Goal: Task Accomplishment & Management: Use online tool/utility

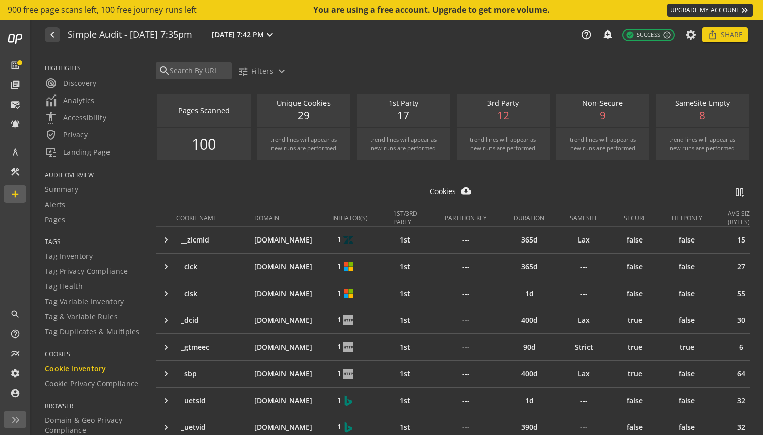
scroll to position [81, 0]
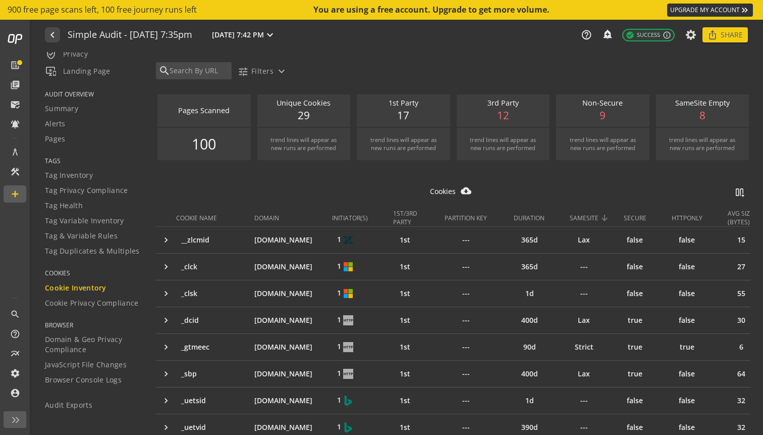
click at [592, 216] on div "SAMESITE" at bounding box center [584, 218] width 29 height 9
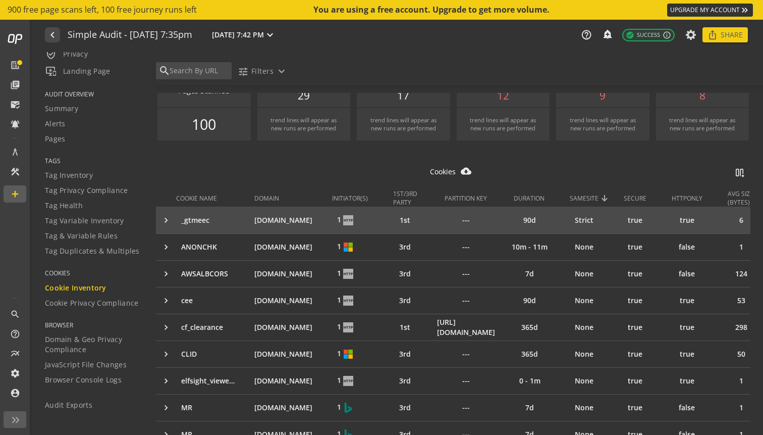
scroll to position [0, 0]
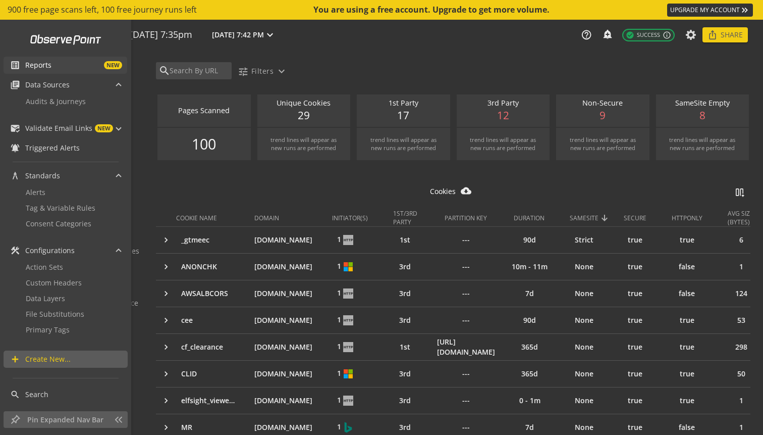
click at [25, 64] on span "Reports" at bounding box center [38, 65] width 26 height 10
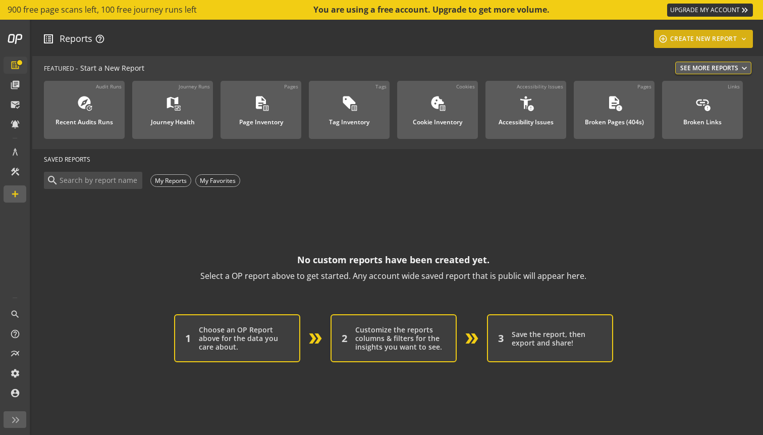
click at [712, 38] on div "add_circle_outline CREATE NEW REPORT keyboard_arrow_down" at bounding box center [703, 39] width 91 height 18
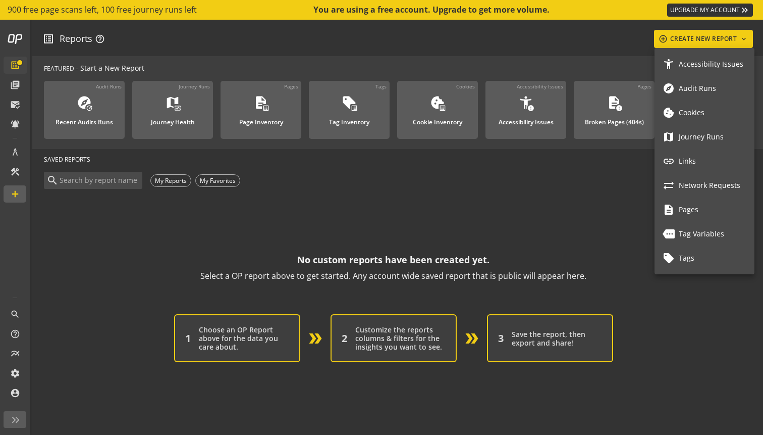
click at [696, 80] on link "explore Audit Runs" at bounding box center [705, 88] width 100 height 24
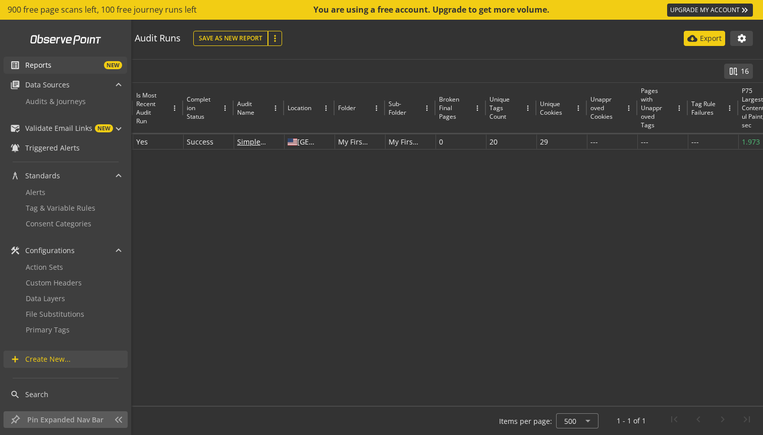
click at [89, 361] on span "Create New..." at bounding box center [76, 359] width 102 height 10
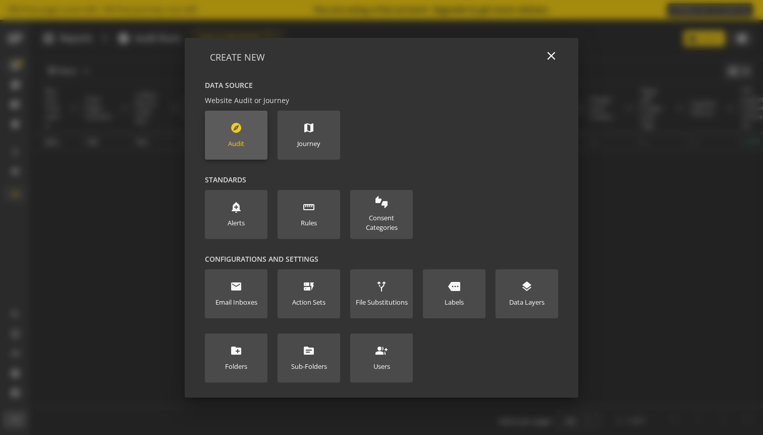
click at [256, 137] on new-data-option "explore Audit" at bounding box center [236, 135] width 63 height 49
click at [242, 138] on div "explore Audit" at bounding box center [236, 135] width 16 height 27
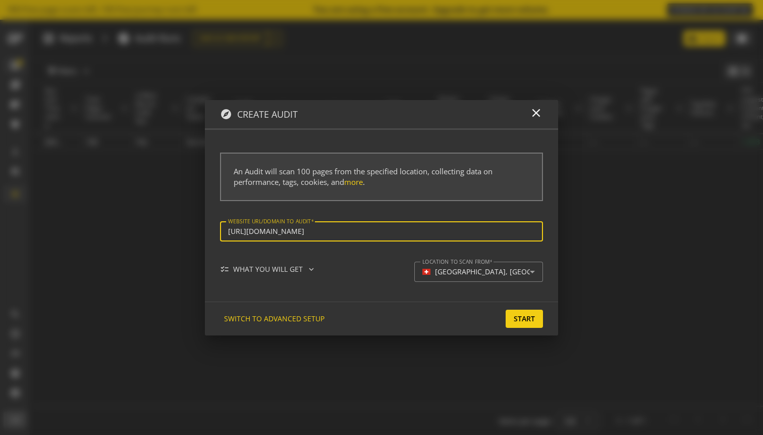
scroll to position [0, 82]
type input "[URL][DOMAIN_NAME]"
click at [295, 321] on span "SWITCH TO ADVANCED SETUP" at bounding box center [274, 318] width 100 height 18
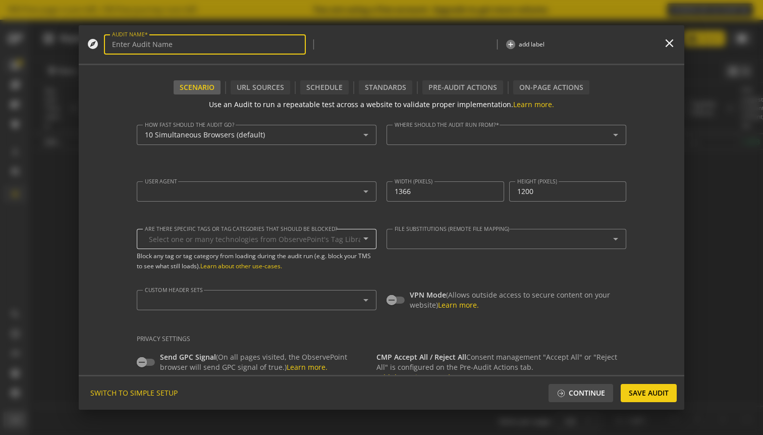
type input "Simple Audit - [DATE] 10:21pm"
type textarea "[PERSON_NAME][EMAIL_ADDRESS][DOMAIN_NAME]"
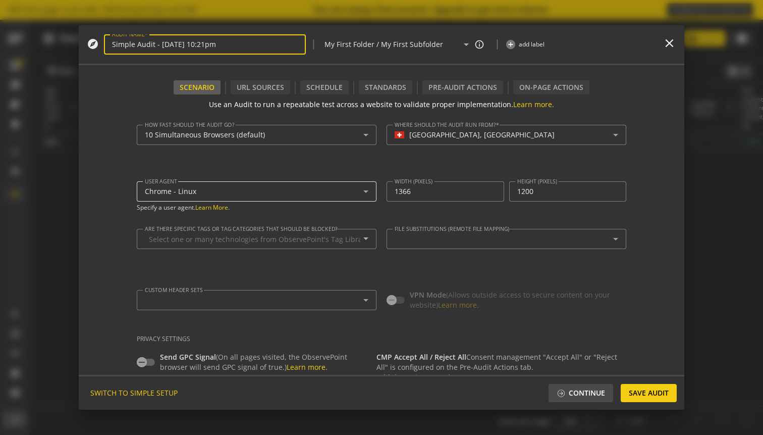
click at [324, 194] on div "Chrome - Linux" at bounding box center [254, 191] width 219 height 9
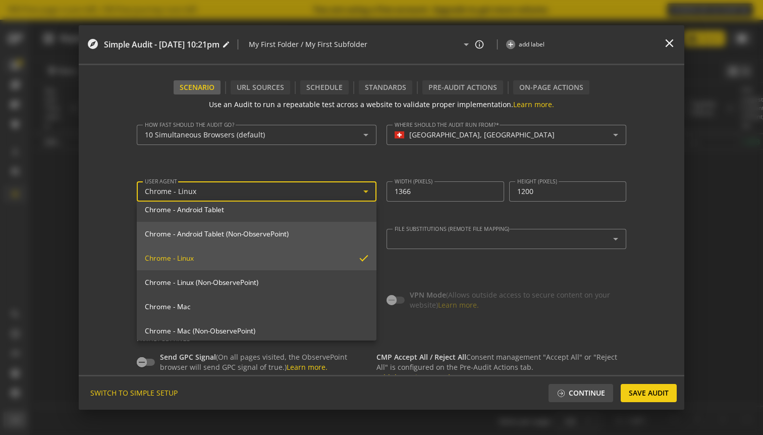
scroll to position [58, 0]
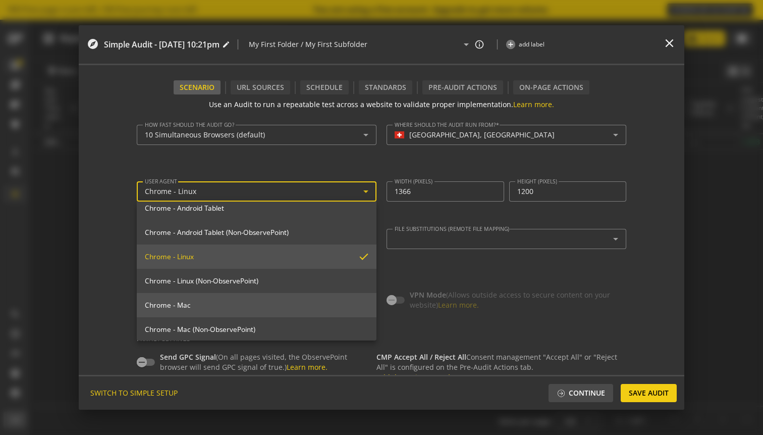
click at [280, 296] on mat-option "Chrome - Mac" at bounding box center [257, 305] width 240 height 24
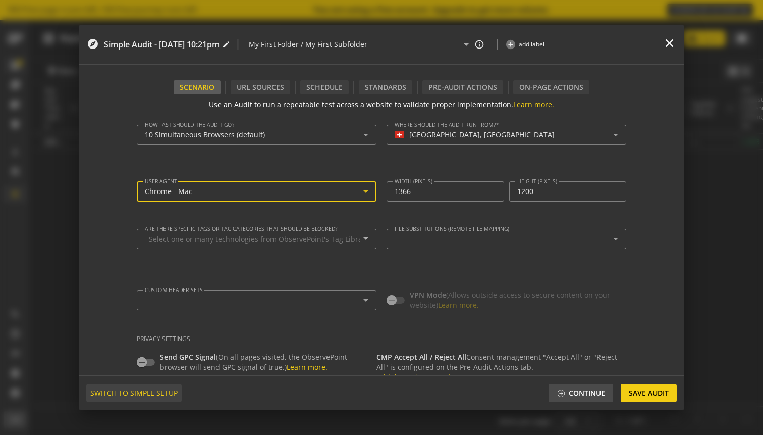
click at [175, 396] on span "SWITCH TO SIMPLE SETUP" at bounding box center [133, 393] width 87 height 18
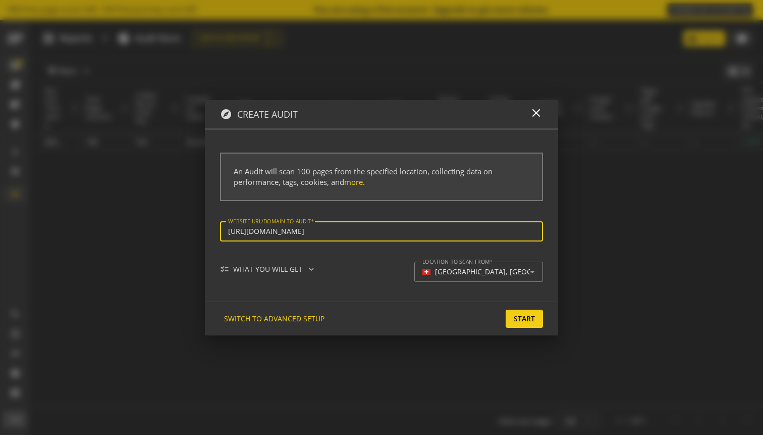
click at [496, 234] on input "[URL][DOMAIN_NAME]" at bounding box center [381, 231] width 307 height 9
type input "[URL][DOMAIN_NAME]"
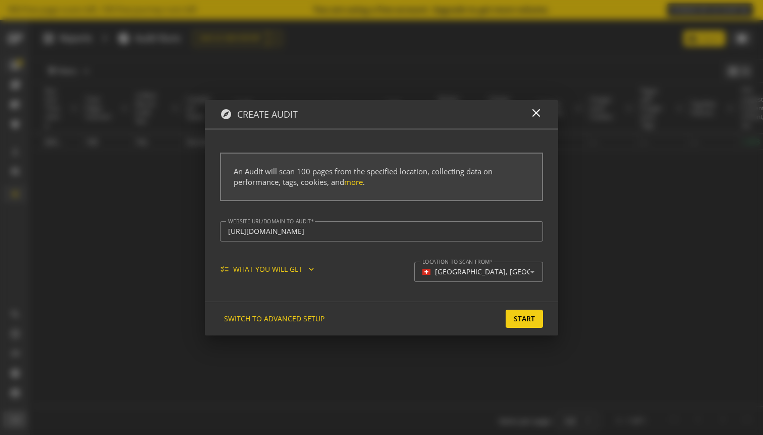
click at [299, 273] on div "checklist WHAT YOU WILL GET expand_more" at bounding box center [272, 269] width 104 height 10
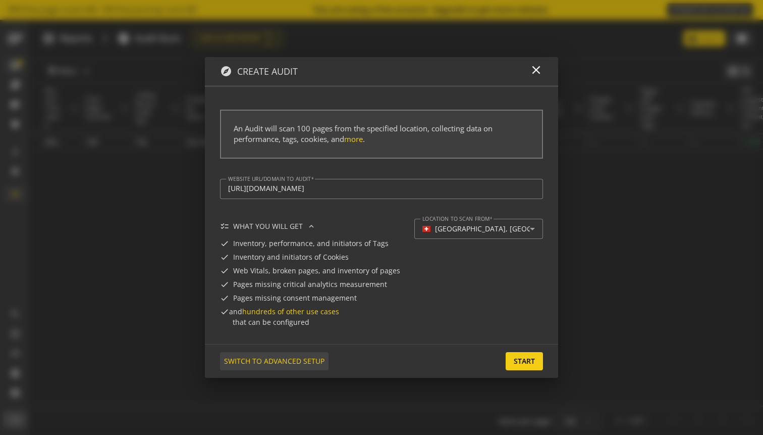
click at [288, 368] on span "SWITCH TO ADVANCED SETUP" at bounding box center [274, 361] width 100 height 18
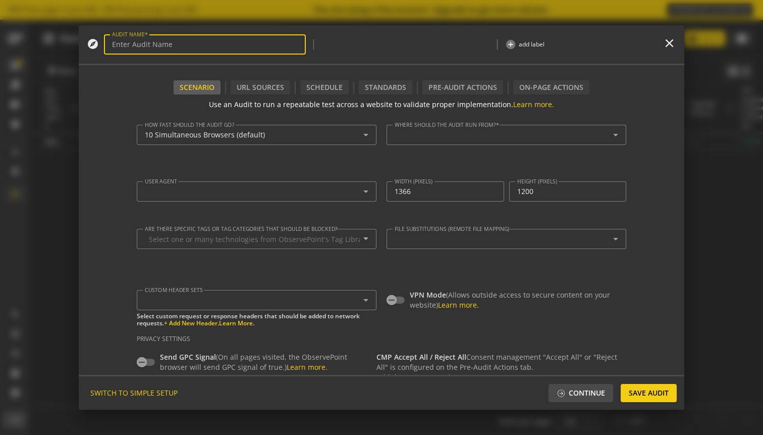
type textarea "[PERSON_NAME][EMAIL_ADDRESS][DOMAIN_NAME]"
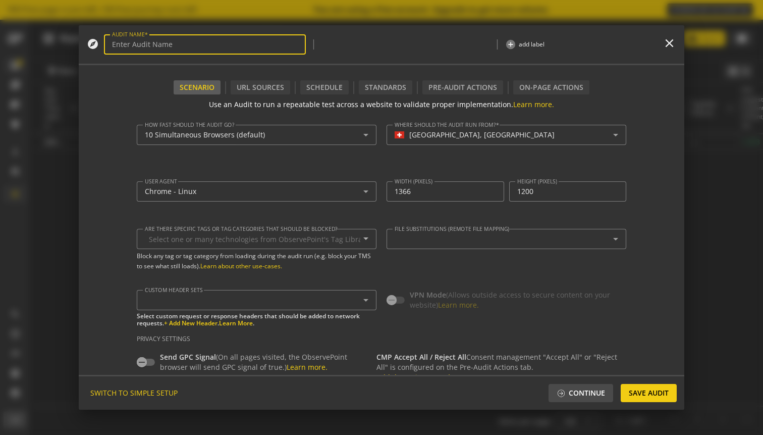
type input "Simple Audit - [DATE] 10:21pm"
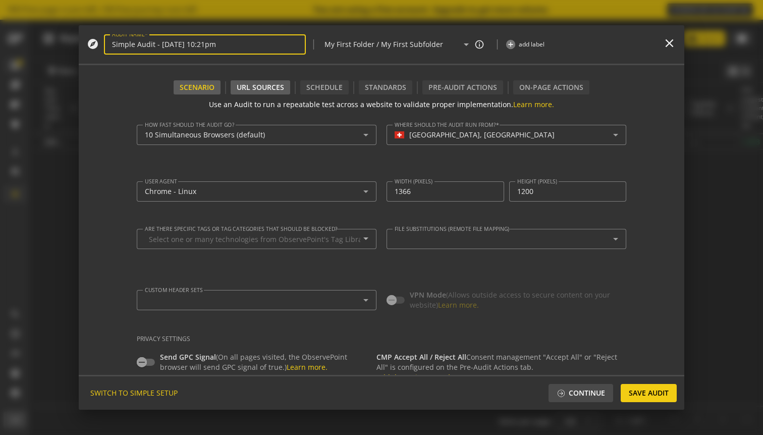
click at [279, 88] on div "URL Sources" at bounding box center [261, 87] width 60 height 14
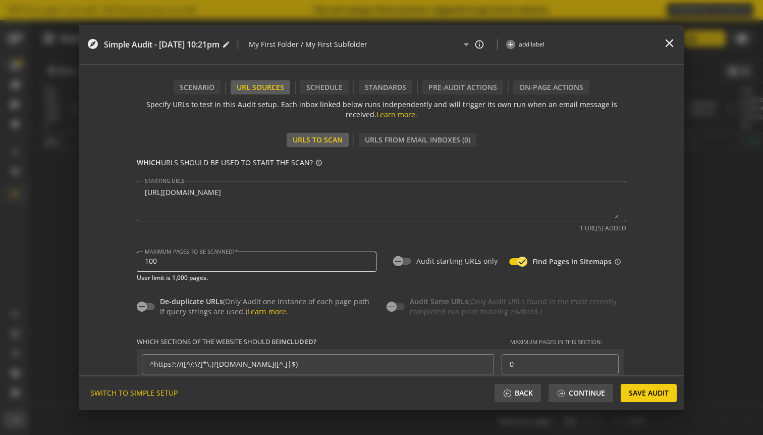
click at [302, 254] on div "100" at bounding box center [257, 261] width 224 height 20
type input "10"
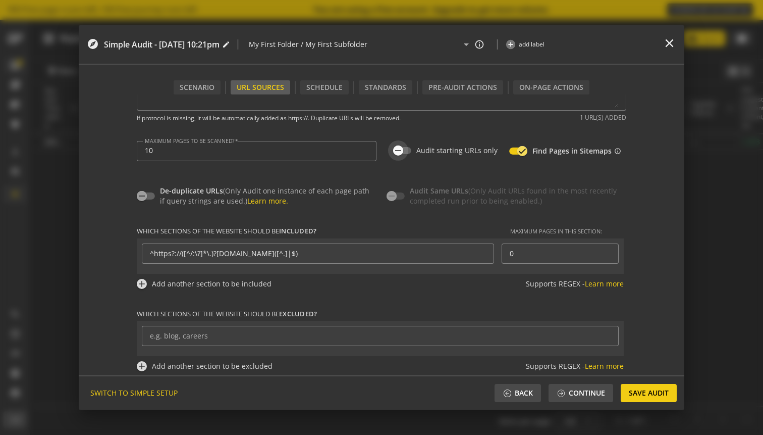
scroll to position [117, 0]
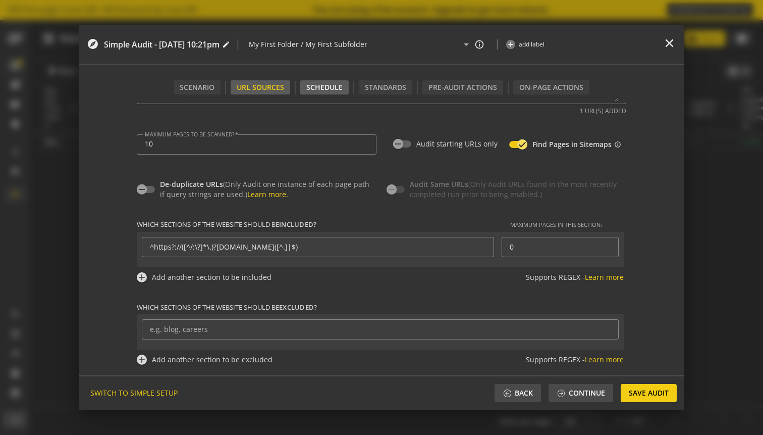
click at [327, 82] on div "Schedule" at bounding box center [324, 87] width 48 height 14
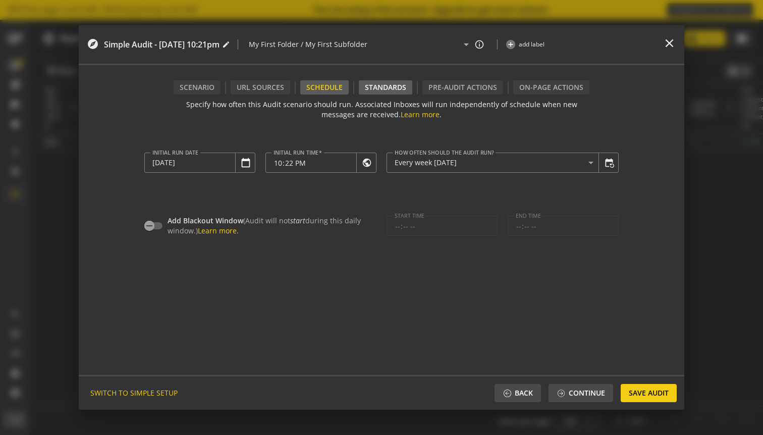
click at [384, 87] on div "Standards" at bounding box center [386, 87] width 54 height 14
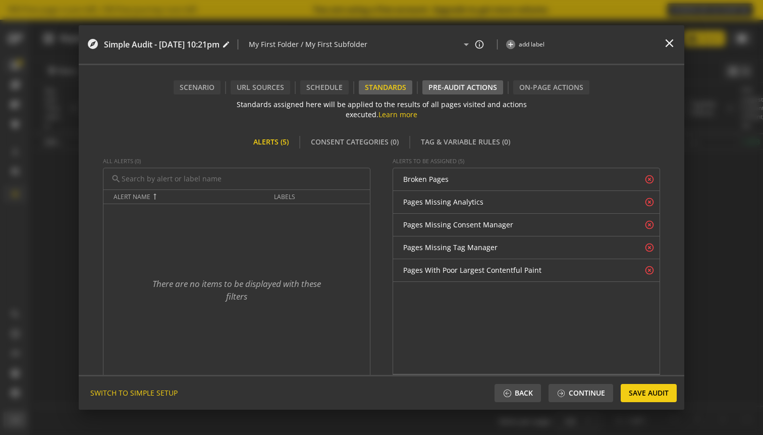
click at [455, 84] on div "Pre-audit Actions" at bounding box center [462, 87] width 81 height 14
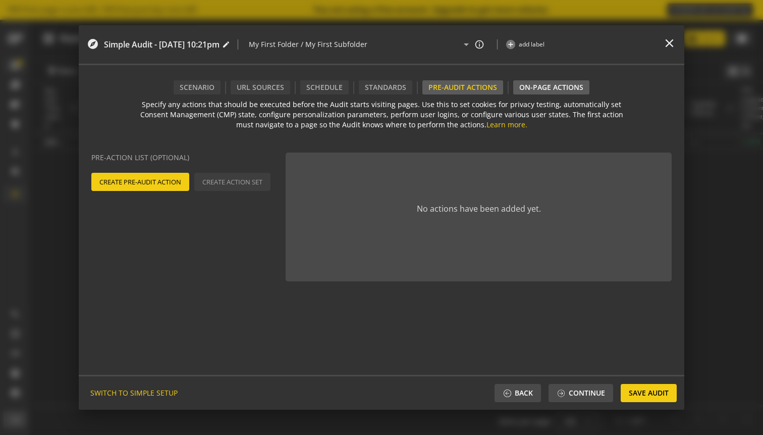
click at [537, 85] on div "On-Page Actions" at bounding box center [551, 87] width 76 height 14
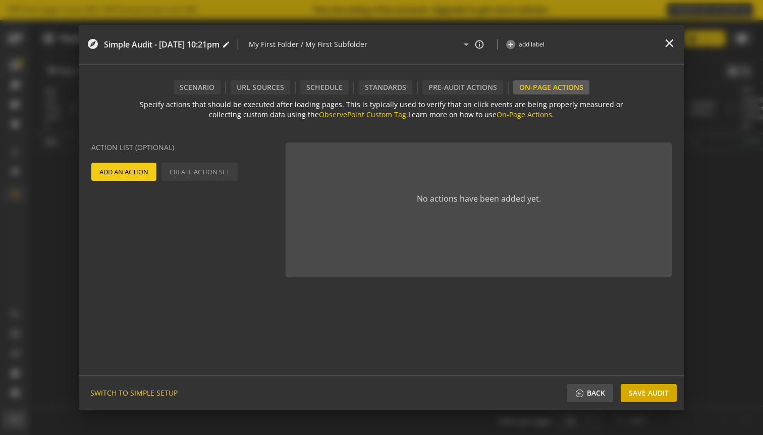
click at [662, 387] on span "Save Audit" at bounding box center [649, 393] width 40 height 18
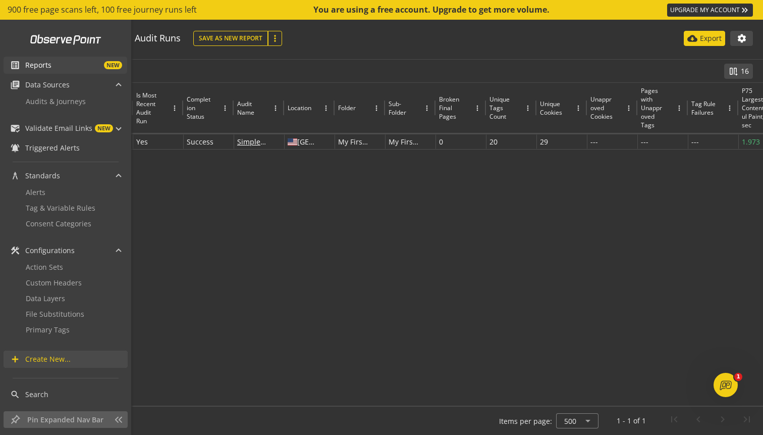
click at [10, 67] on mat-icon "list_alt" at bounding box center [15, 65] width 10 height 10
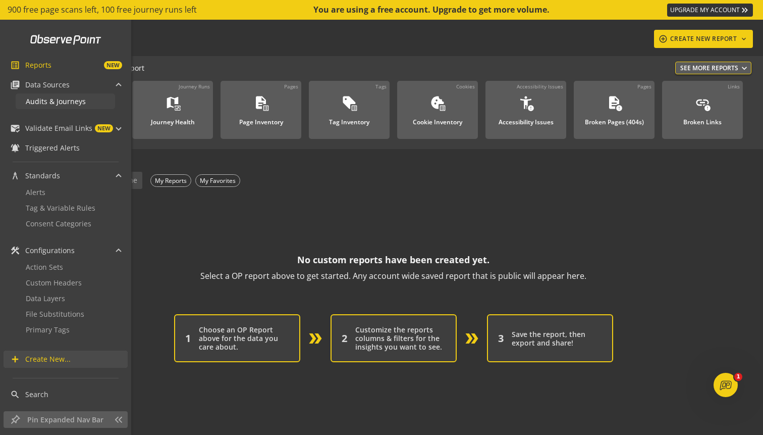
click at [68, 101] on span "Audits & Journeys" at bounding box center [56, 101] width 60 height 10
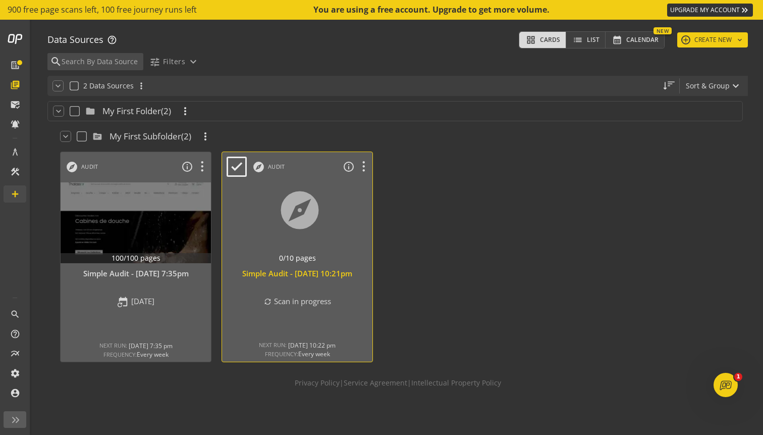
click at [347, 232] on div at bounding box center [298, 222] width 158 height 85
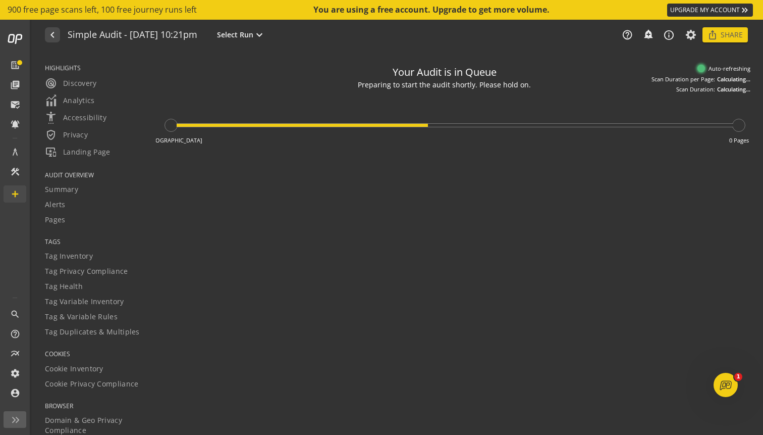
type textarea "Notes can include: -a description of what this audit is validating -changes in …"
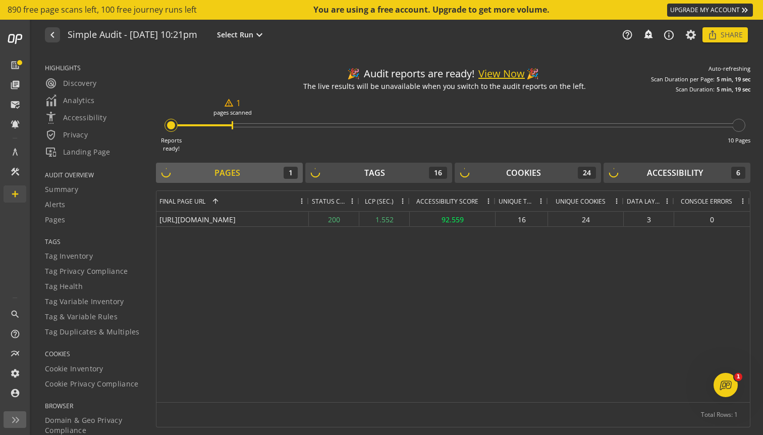
click at [242, 104] on div "warning_amber 1 pages scanned" at bounding box center [233, 107] width 38 height 20
click at [340, 186] on div "Pages 1 Tags 16 Cookies 24 Accessibility 6 Drag here to set row groups Drag her…" at bounding box center [453, 295] width 595 height 264
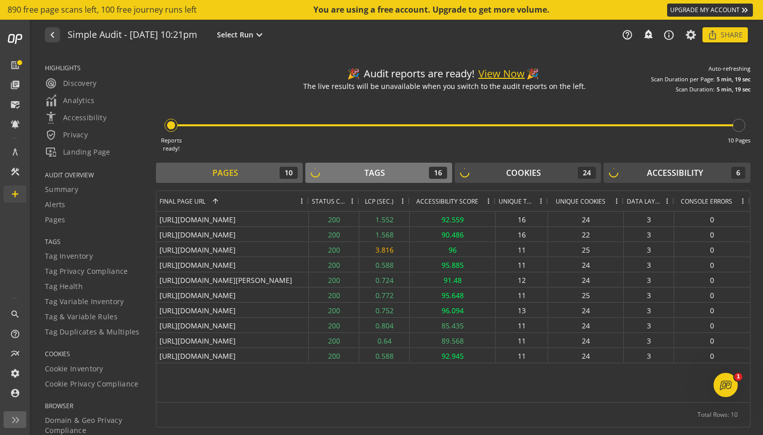
click at [340, 177] on div "Tags 16" at bounding box center [378, 173] width 137 height 12
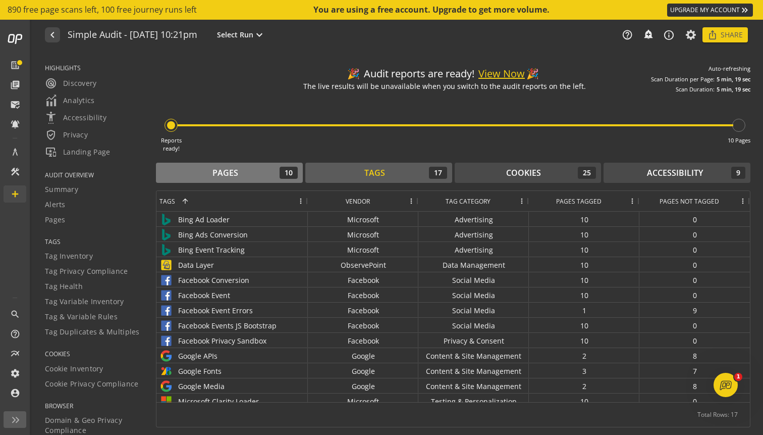
click at [255, 174] on div "Pages 10" at bounding box center [229, 173] width 137 height 12
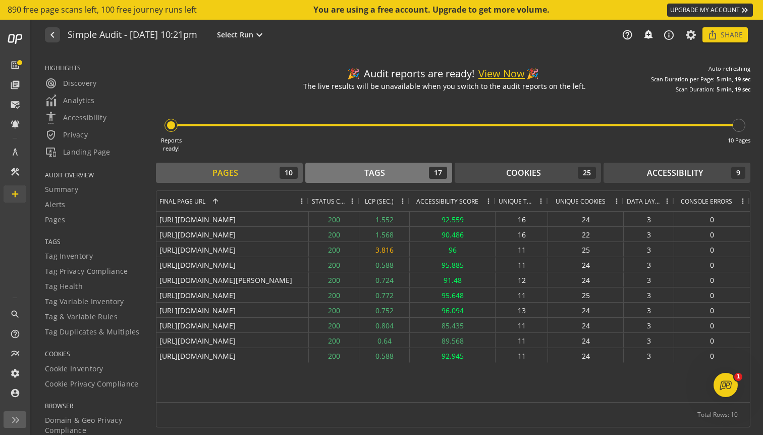
click at [341, 167] on div "Tags 17" at bounding box center [378, 173] width 137 height 12
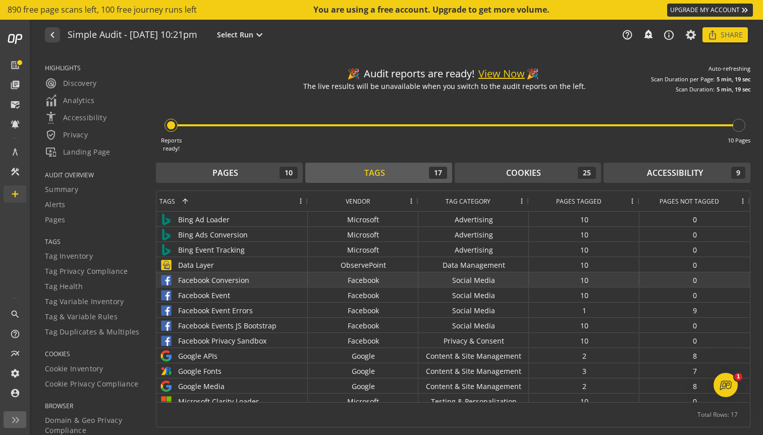
scroll to position [67, 0]
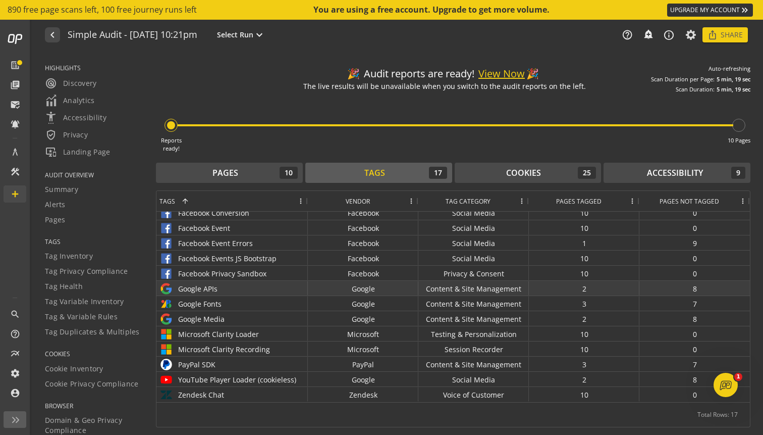
click at [290, 287] on div "Google APIs" at bounding box center [231, 288] width 145 height 15
click at [206, 289] on div "Google APIs" at bounding box center [231, 288] width 145 height 15
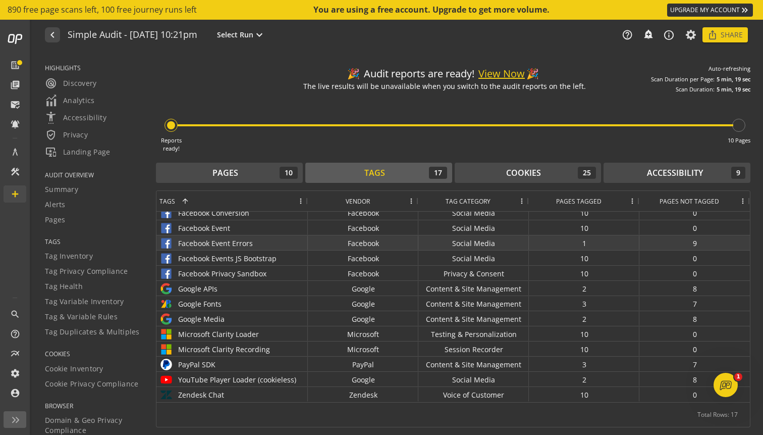
scroll to position [0, 0]
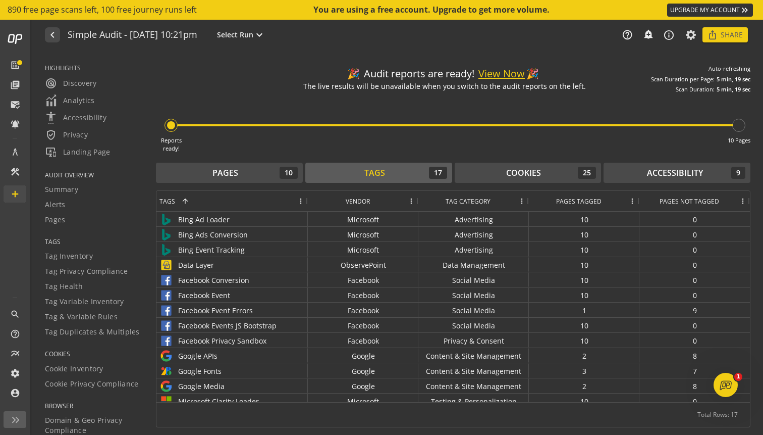
click at [568, 202] on span "Pages Tagged" at bounding box center [578, 201] width 45 height 9
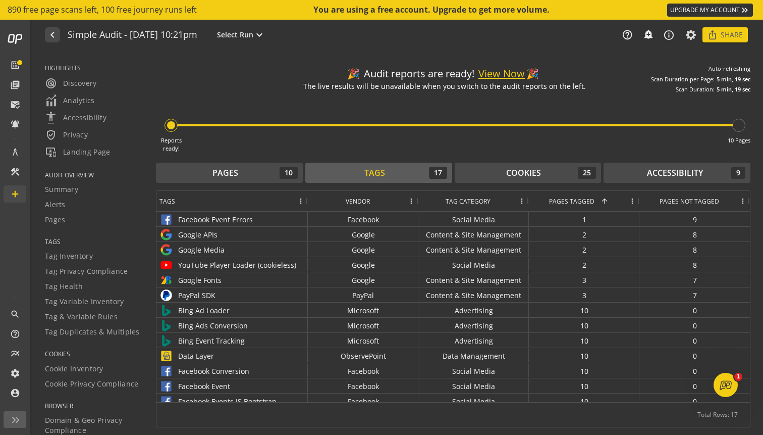
click at [568, 202] on span "Pages Tagged" at bounding box center [571, 201] width 45 height 9
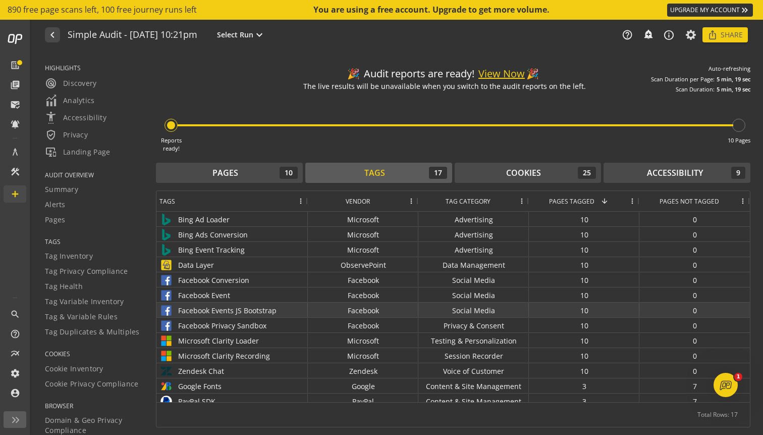
scroll to position [67, 0]
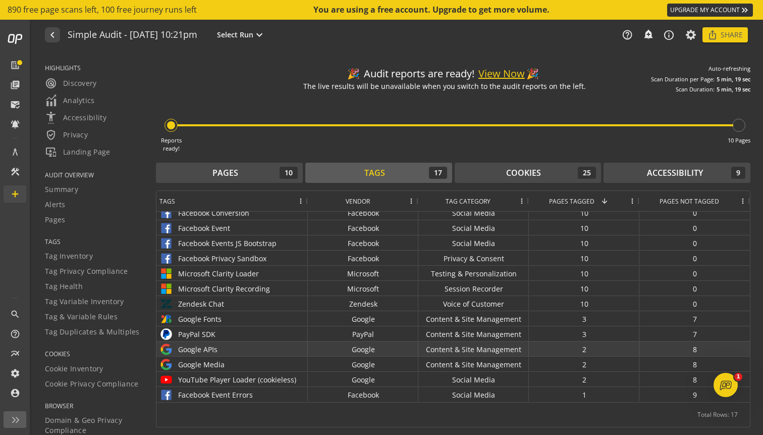
click at [512, 345] on div "Content & Site Management" at bounding box center [473, 348] width 111 height 15
click at [206, 346] on div "Google APIs" at bounding box center [231, 349] width 145 height 15
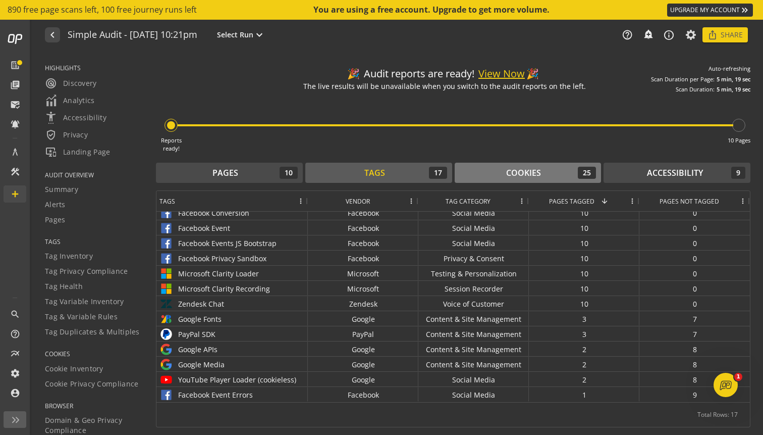
click at [524, 179] on div "Cookies 25" at bounding box center [528, 173] width 137 height 12
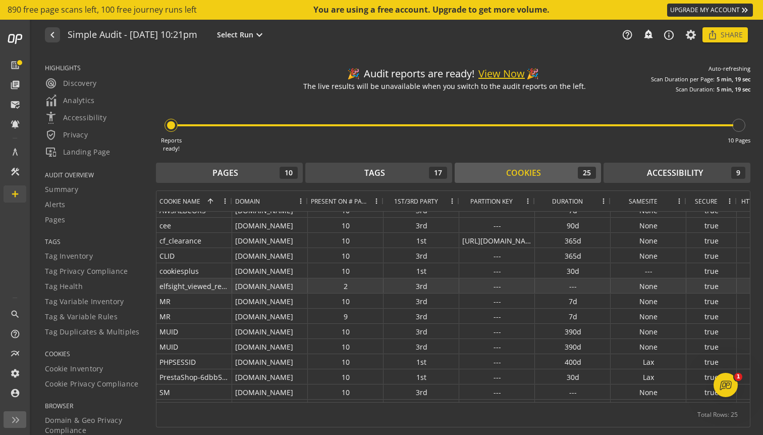
scroll to position [167, 0]
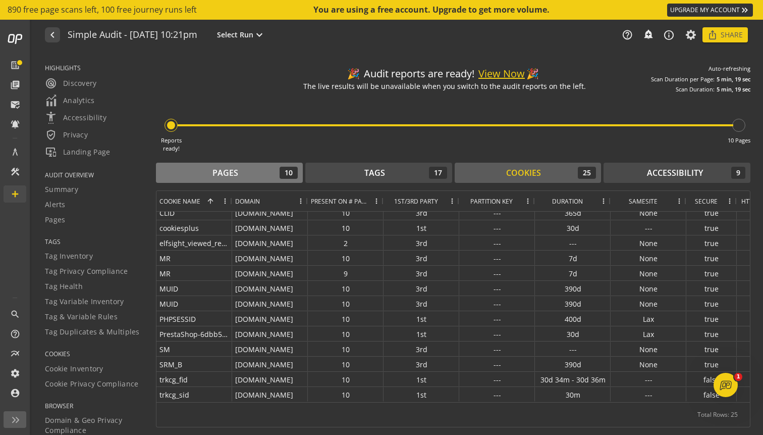
click at [200, 165] on button "Pages 10" at bounding box center [229, 173] width 147 height 20
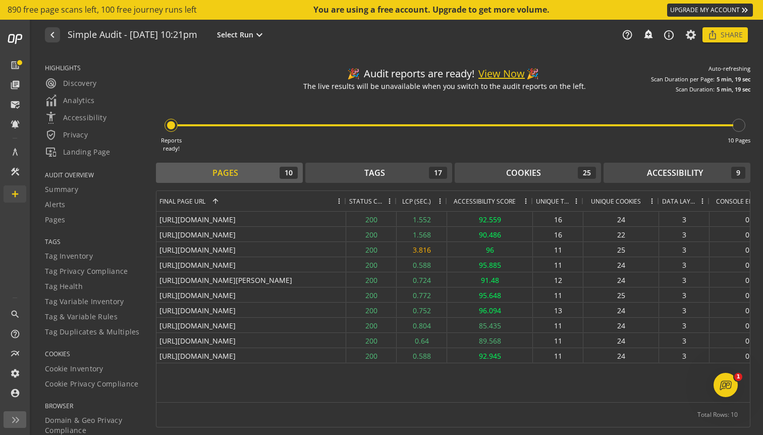
drag, startPoint x: 308, startPoint y: 203, endPoint x: 345, endPoint y: 201, distance: 36.9
click at [346, 201] on div at bounding box center [346, 201] width 4 height 20
click at [80, 131] on span "verified_user Privacy" at bounding box center [66, 135] width 43 height 12
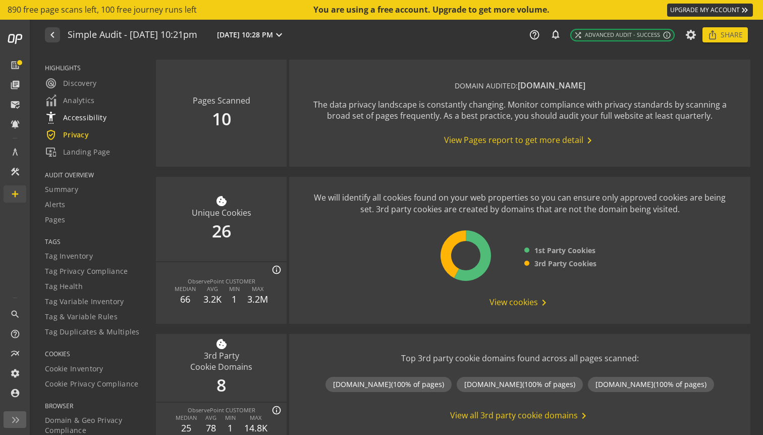
click at [94, 117] on span "settings_accessibility Accessibility" at bounding box center [76, 118] width 62 height 12
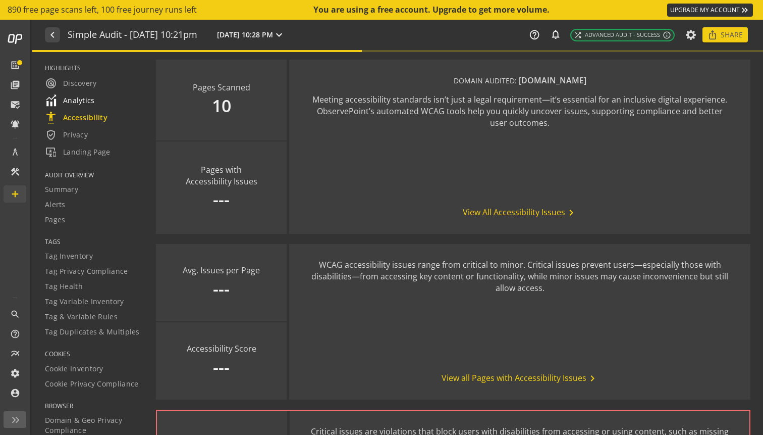
click at [91, 103] on span "Analytics" at bounding box center [70, 100] width 50 height 12
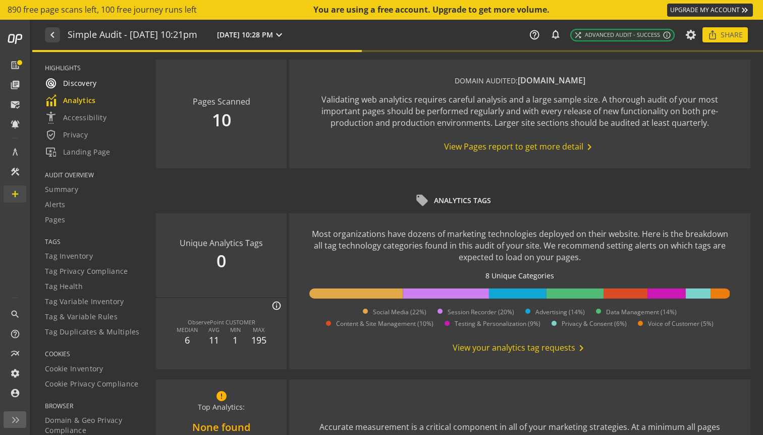
click at [93, 83] on span "radar Discovery" at bounding box center [71, 83] width 52 height 12
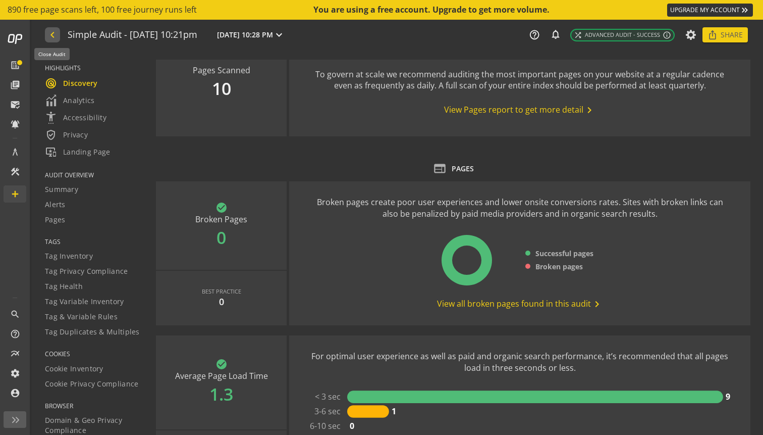
click at [48, 30] on mat-icon "navigate_before" at bounding box center [51, 35] width 11 height 12
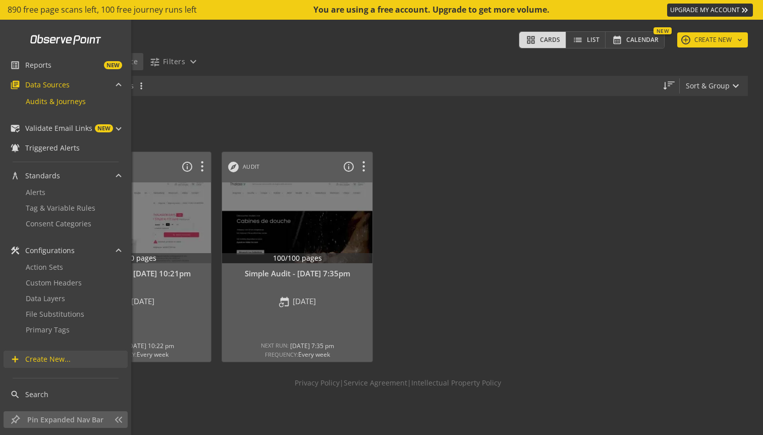
click at [61, 363] on span "Create New..." at bounding box center [47, 359] width 45 height 10
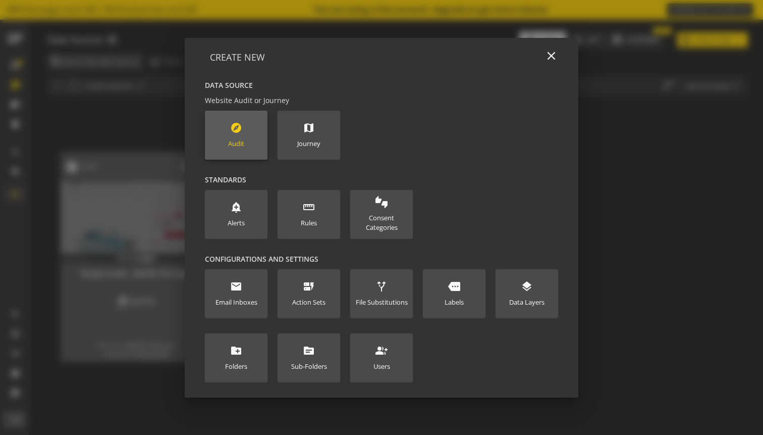
click at [257, 150] on new-data-option "explore Audit" at bounding box center [236, 135] width 63 height 49
click at [243, 127] on div "explore Audit" at bounding box center [236, 135] width 16 height 27
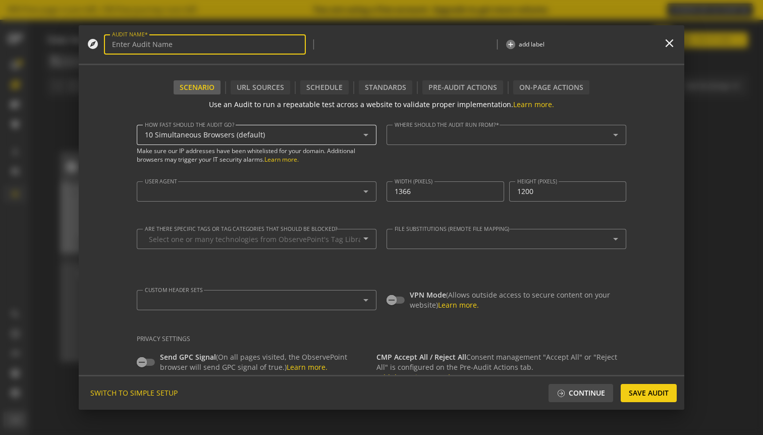
type textarea "[PERSON_NAME][EMAIL_ADDRESS][DOMAIN_NAME]"
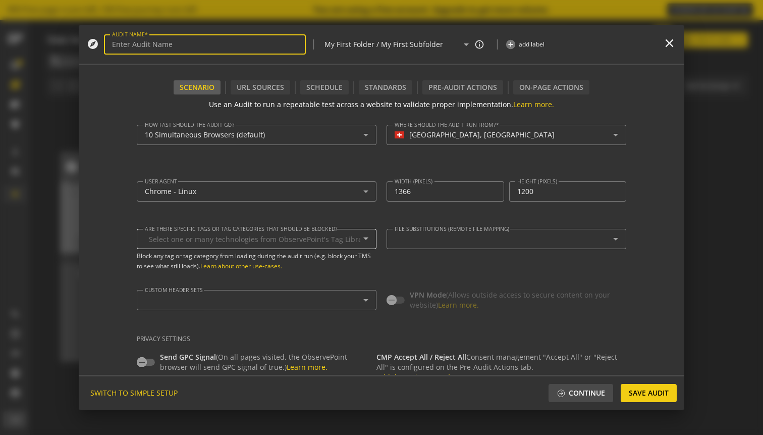
click at [255, 236] on input "Are there specific tags or tag categories that should be blocked?" at bounding box center [254, 239] width 211 height 9
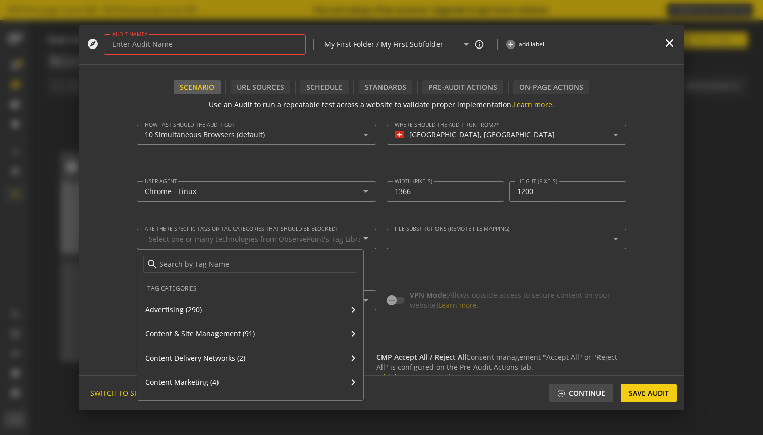
click at [433, 206] on div at bounding box center [381, 217] width 763 height 435
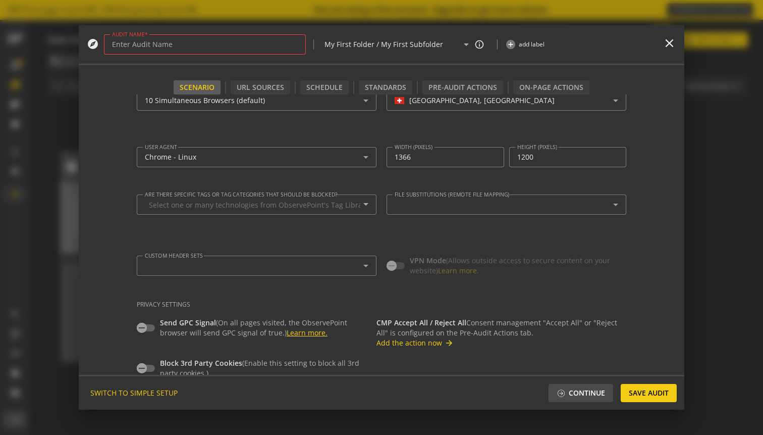
click at [288, 335] on link "Learn more." at bounding box center [307, 333] width 41 height 10
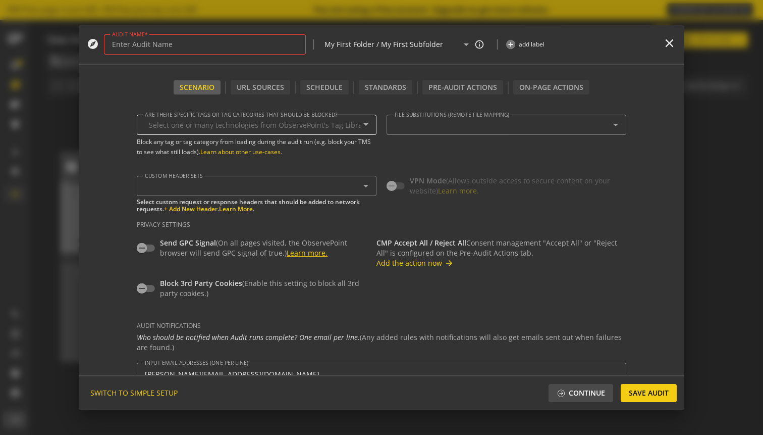
scroll to position [123, 0]
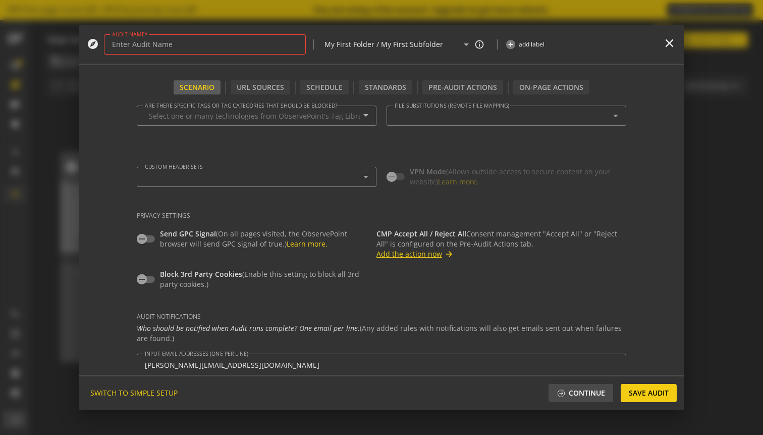
click at [439, 257] on button "Add the action now arrow_forward" at bounding box center [415, 254] width 77 height 10
click at [425, 250] on button "Add the action now arrow_forward" at bounding box center [415, 254] width 77 height 10
click at [449, 253] on mat-icon "arrow_forward" at bounding box center [449, 253] width 9 height 9
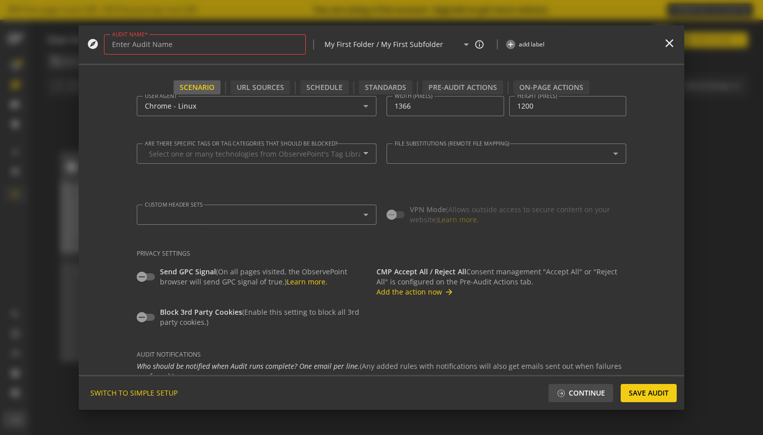
scroll to position [0, 0]
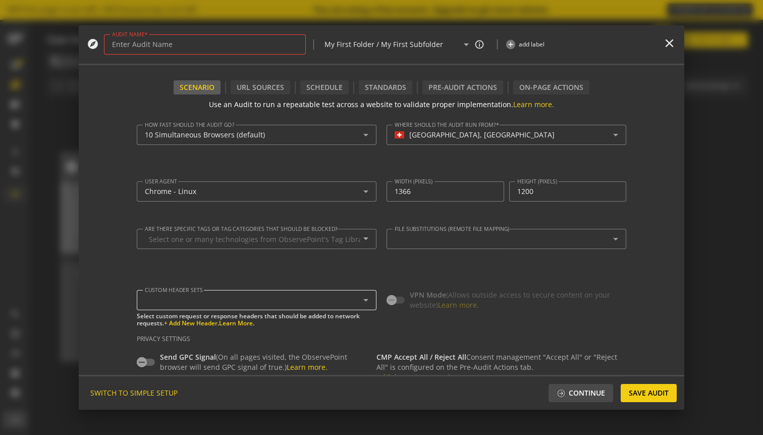
click at [298, 296] on div at bounding box center [254, 300] width 219 height 9
click at [356, 294] on div at bounding box center [257, 300] width 224 height 12
click at [366, 298] on icon at bounding box center [366, 300] width 12 height 12
click at [373, 299] on div "Custom Header sets" at bounding box center [257, 300] width 240 height 20
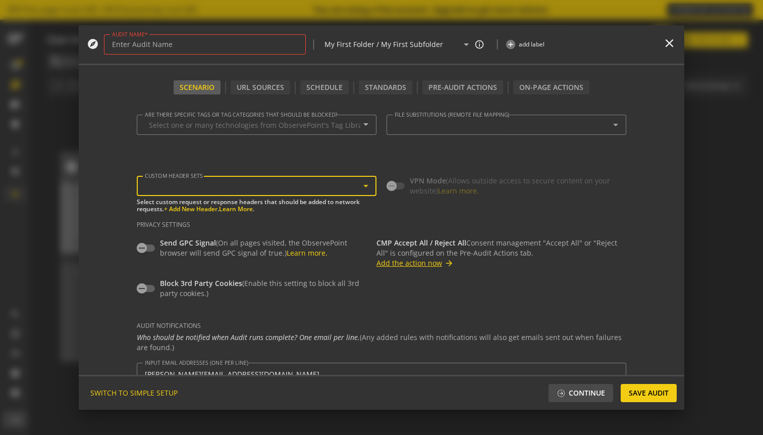
click at [431, 261] on button "Add the action now arrow_forward" at bounding box center [415, 263] width 77 height 10
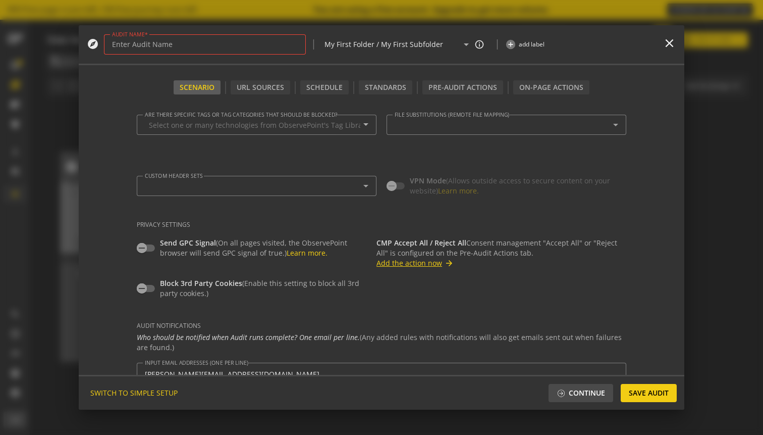
click at [445, 262] on mat-icon "arrow_forward" at bounding box center [449, 262] width 9 height 9
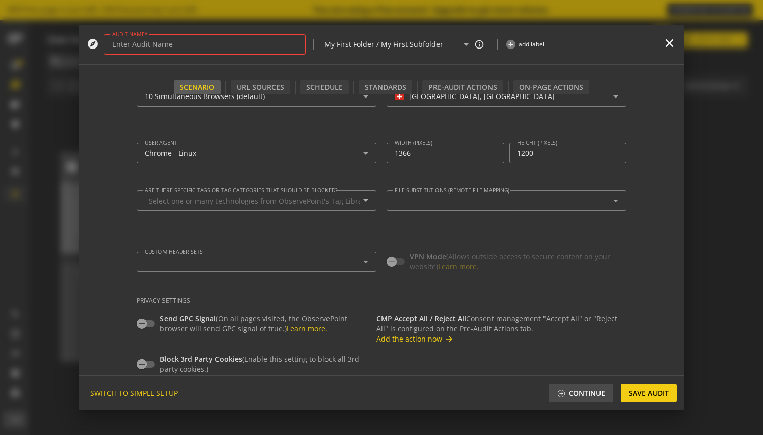
scroll to position [0, 0]
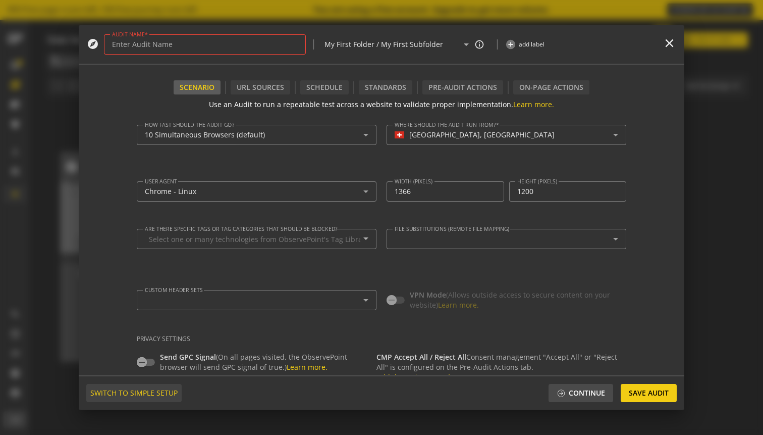
click at [118, 388] on span "SWITCH TO SIMPLE SETUP" at bounding box center [133, 393] width 87 height 18
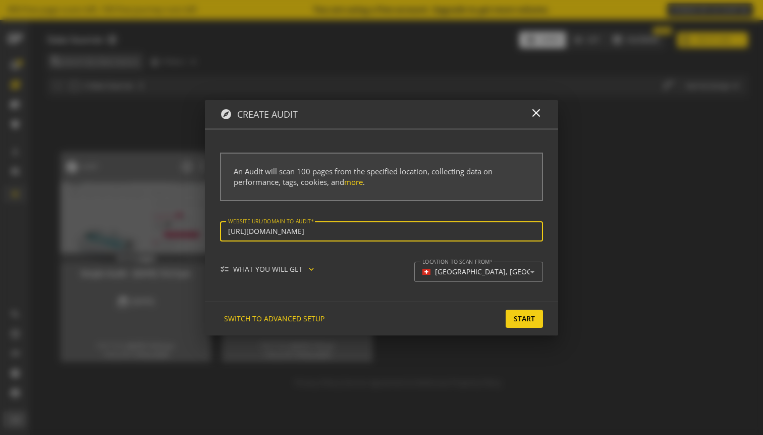
scroll to position [0, 161]
type input "[URL][DOMAIN_NAME]"
click at [298, 271] on div "checklist WHAT YOU WILL GET expand_more" at bounding box center [272, 269] width 104 height 10
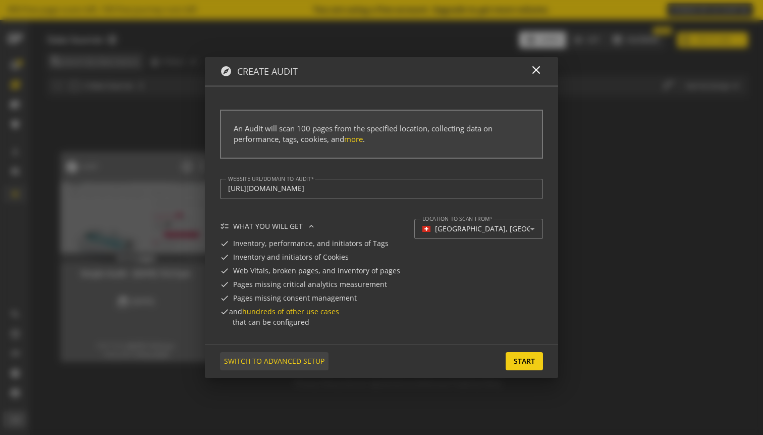
click at [298, 359] on span "SWITCH TO ADVANCED SETUP" at bounding box center [274, 361] width 100 height 18
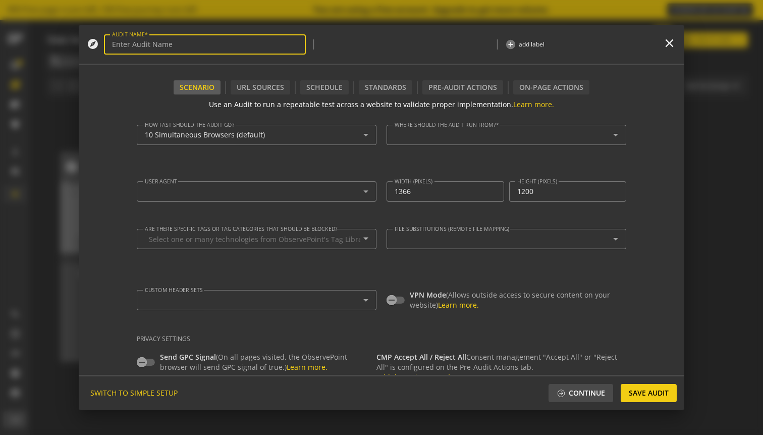
type input "Simple Audit - [DATE] 10:46pm"
type textarea "[PERSON_NAME][EMAIL_ADDRESS][DOMAIN_NAME]"
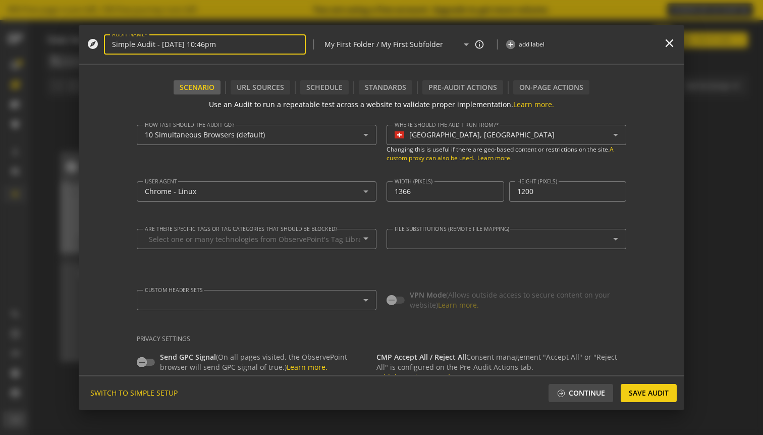
scroll to position [193, 0]
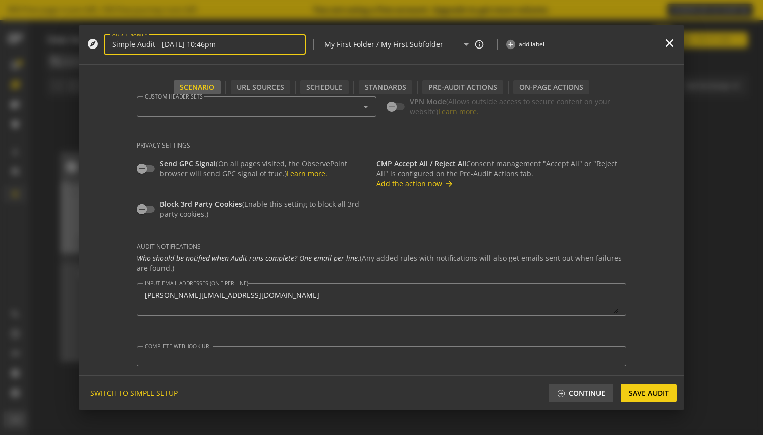
click at [436, 183] on button "Add the action now arrow_forward" at bounding box center [415, 184] width 77 height 10
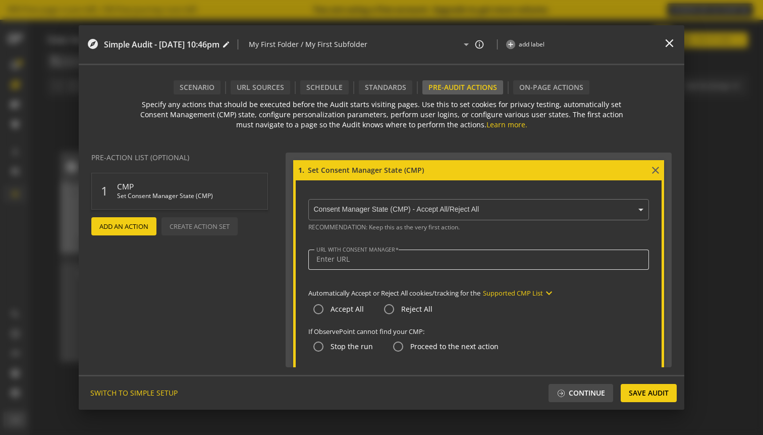
click at [381, 253] on div at bounding box center [478, 259] width 325 height 20
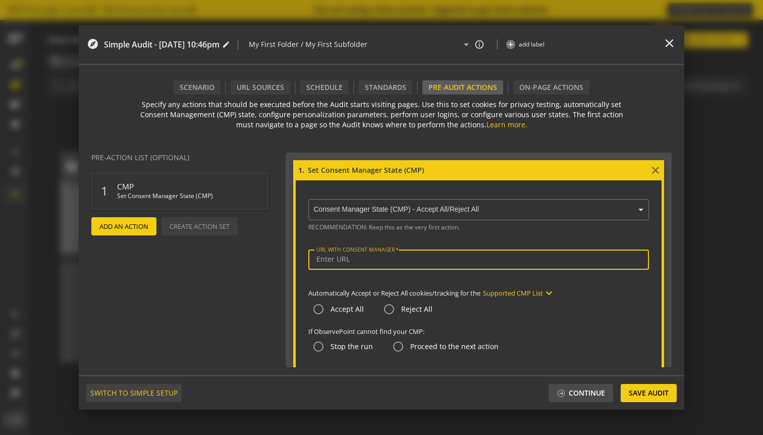
click at [150, 392] on span "SWITCH TO SIMPLE SETUP" at bounding box center [133, 393] width 87 height 18
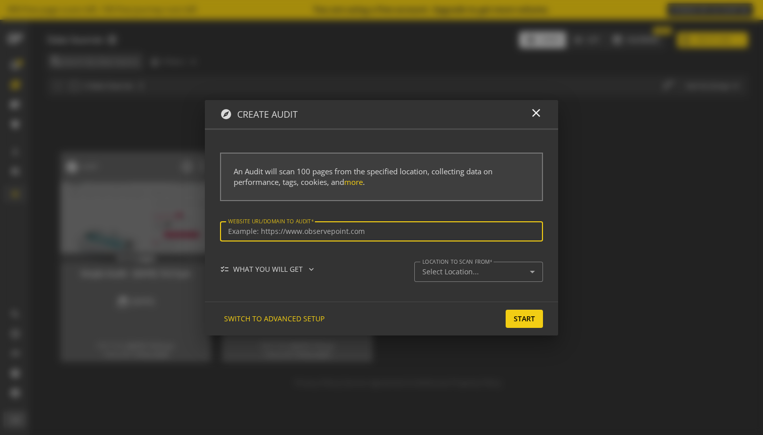
type input "[URL][DOMAIN_NAME]"
click at [323, 322] on span at bounding box center [274, 318] width 109 height 24
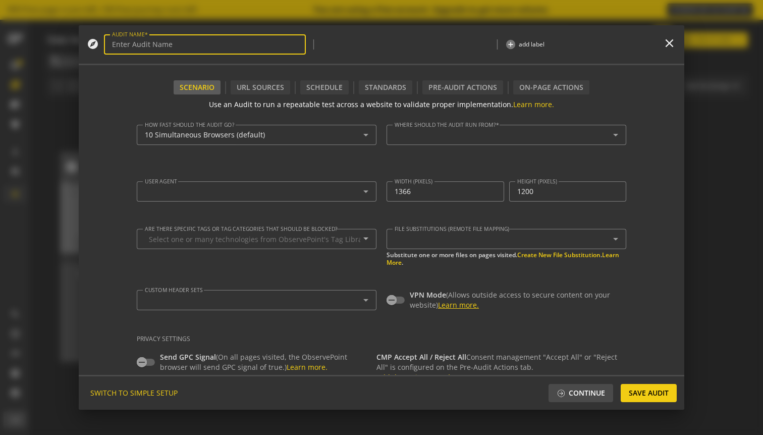
type input "Simple Audit - [DATE] 10:46pm"
type textarea "[PERSON_NAME][EMAIL_ADDRESS][DOMAIN_NAME]"
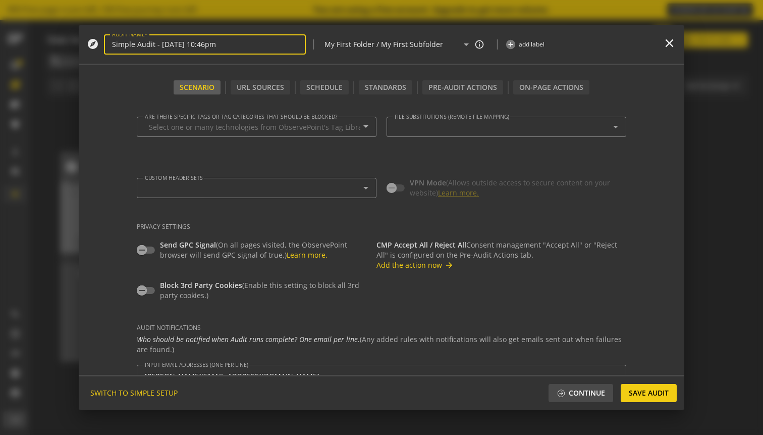
scroll to position [143, 0]
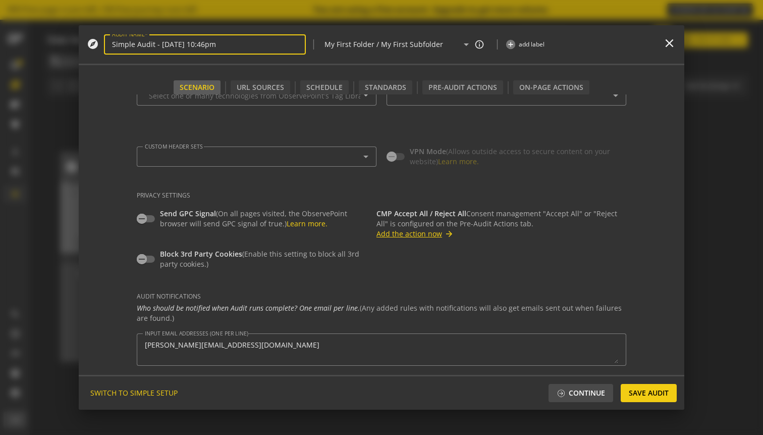
click at [419, 230] on button "Add the action now arrow_forward" at bounding box center [415, 234] width 77 height 10
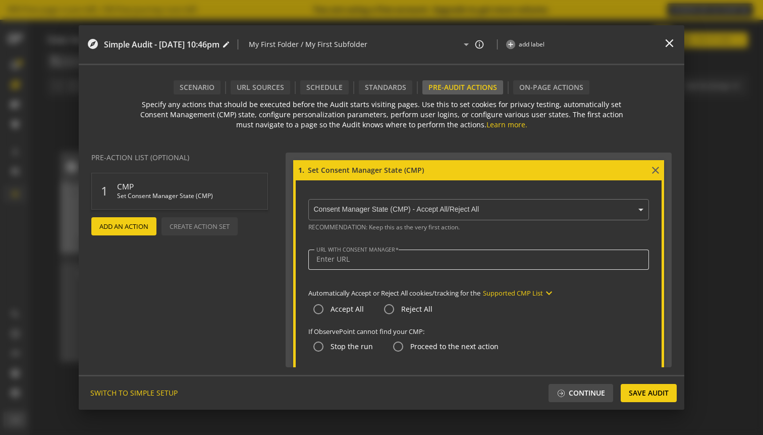
click at [363, 259] on input "URL WITH CONSENT MANAGER" at bounding box center [478, 259] width 325 height 9
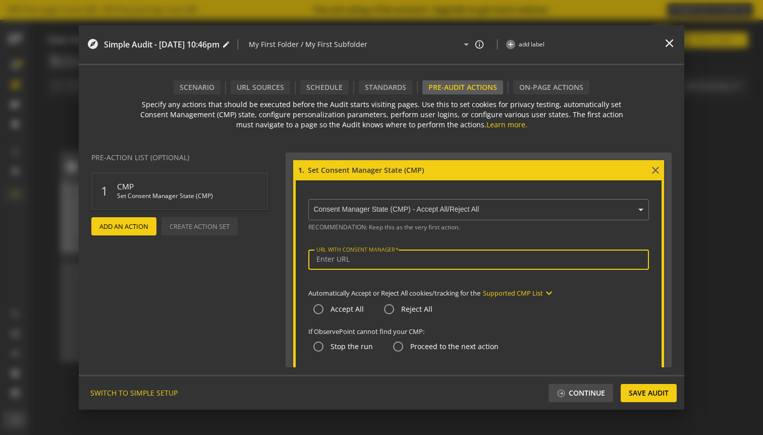
paste input "[URL][DOMAIN_NAME]"
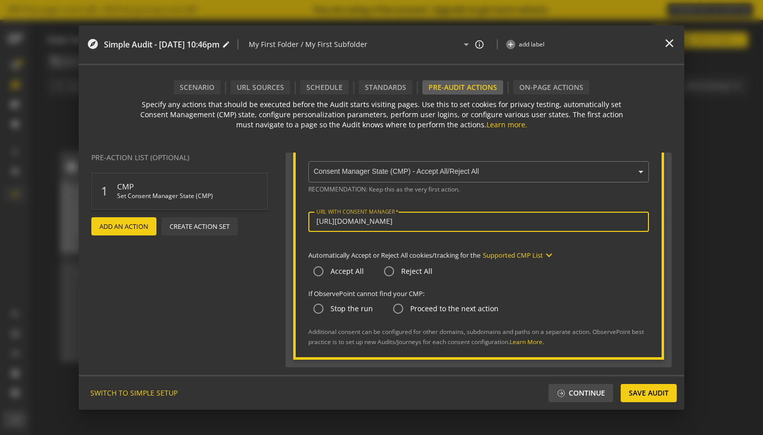
type input "[URL][DOMAIN_NAME]"
click at [547, 257] on mat-icon "expand_more" at bounding box center [549, 255] width 12 height 12
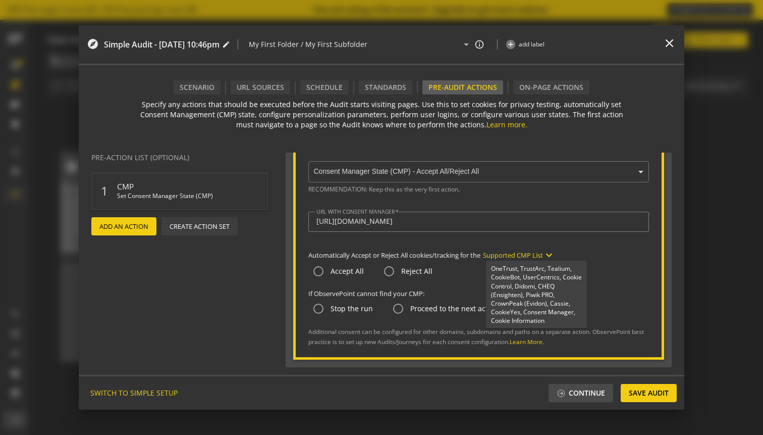
click at [557, 253] on div at bounding box center [381, 217] width 763 height 435
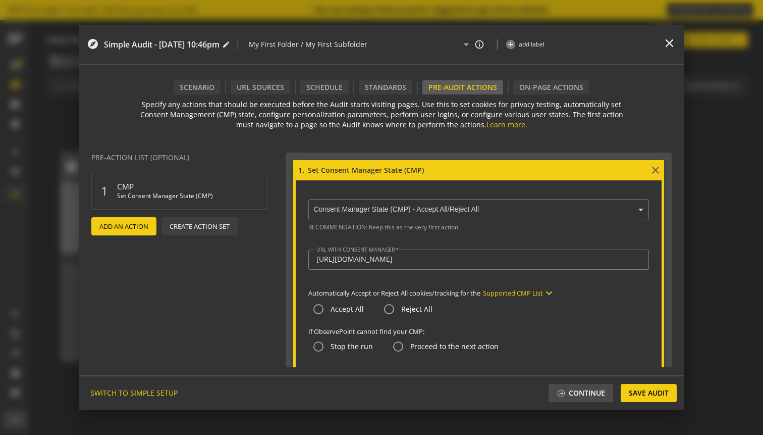
click at [470, 207] on input "text" at bounding box center [481, 209] width 336 height 9
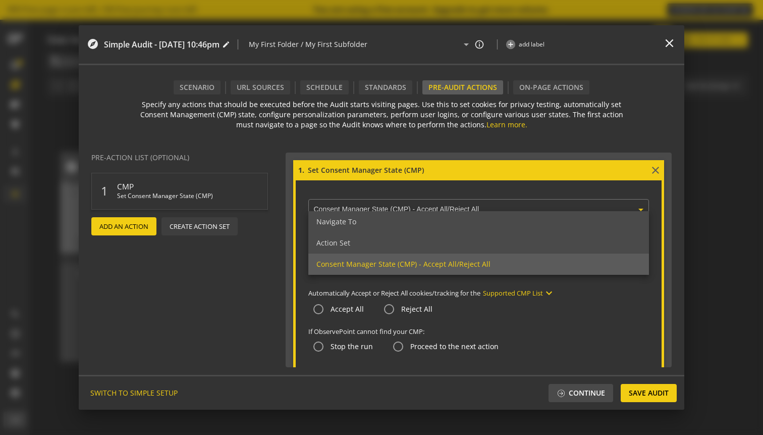
click at [469, 207] on input "text" at bounding box center [481, 209] width 336 height 9
click at [525, 327] on p "If ObservePoint cannot find your CMP:" at bounding box center [478, 332] width 341 height 10
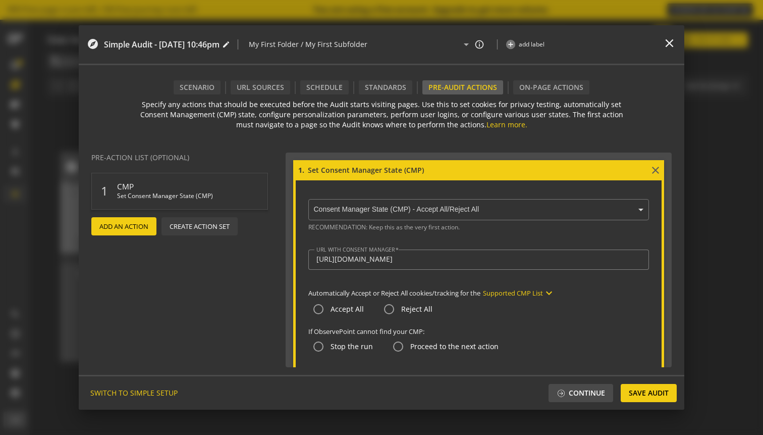
scroll to position [38, 0]
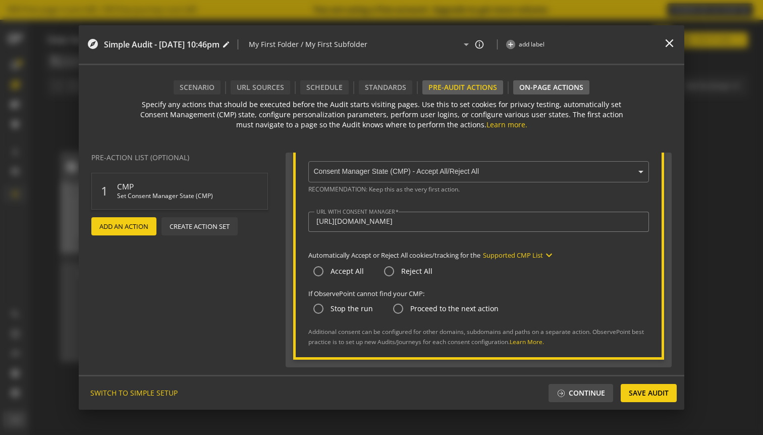
click at [539, 89] on div "On-Page Actions" at bounding box center [551, 87] width 76 height 14
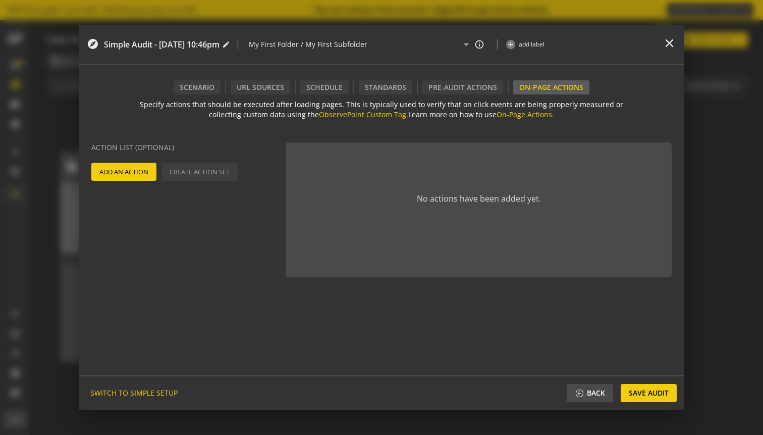
click at [136, 169] on span "Add An Action" at bounding box center [123, 172] width 49 height 18
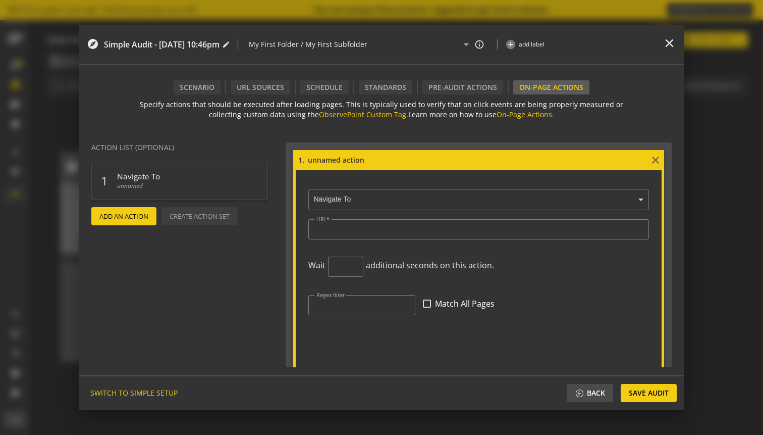
click at [403, 198] on input "text" at bounding box center [481, 199] width 336 height 9
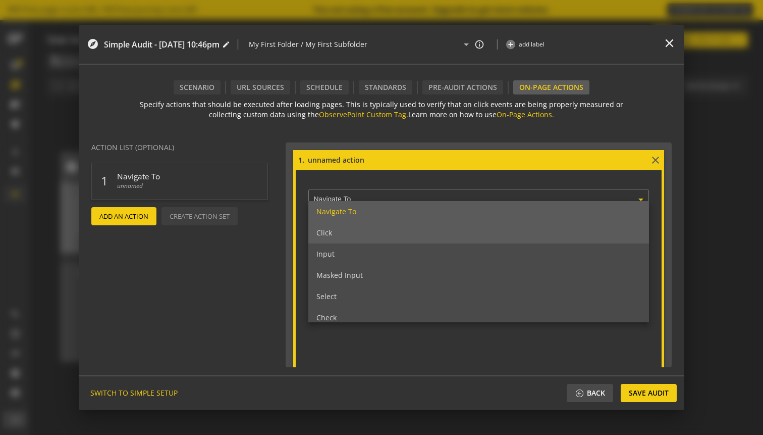
click at [380, 227] on div "Click" at bounding box center [478, 232] width 341 height 21
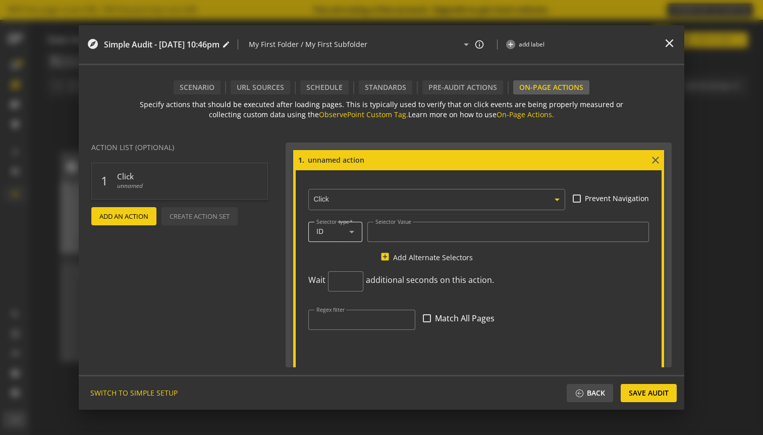
click at [329, 234] on div "ID" at bounding box center [332, 231] width 33 height 9
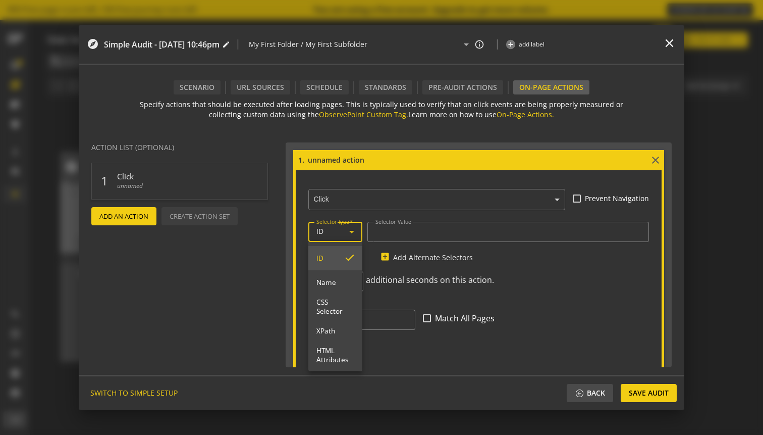
click at [341, 238] on div at bounding box center [381, 217] width 763 height 435
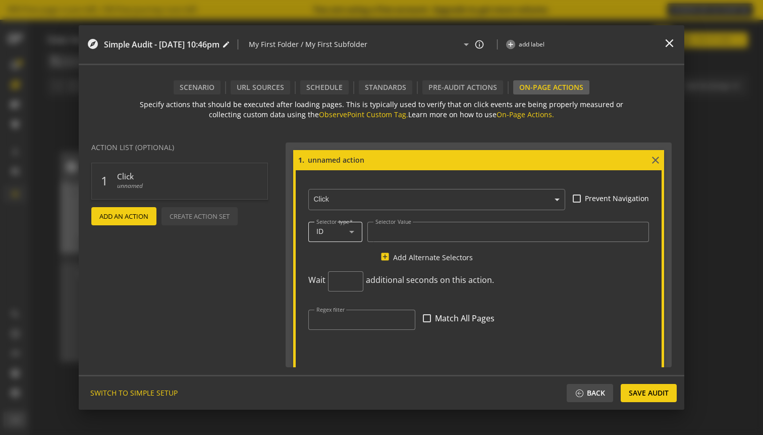
click at [359, 230] on div "Selector type ID" at bounding box center [335, 232] width 54 height 20
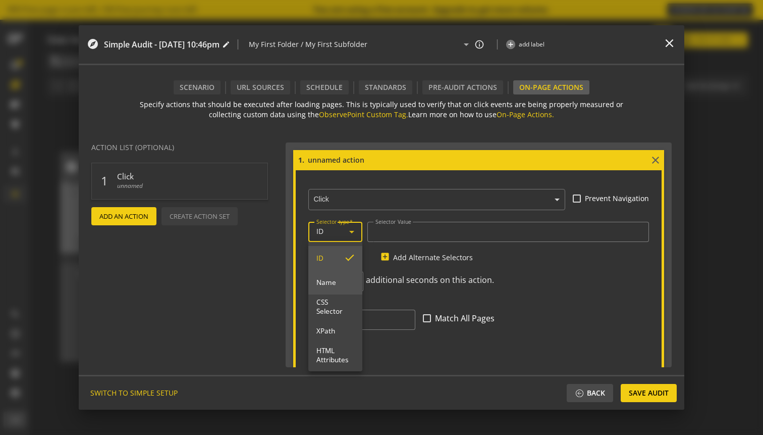
click at [340, 277] on mat-option "Name" at bounding box center [335, 282] width 54 height 24
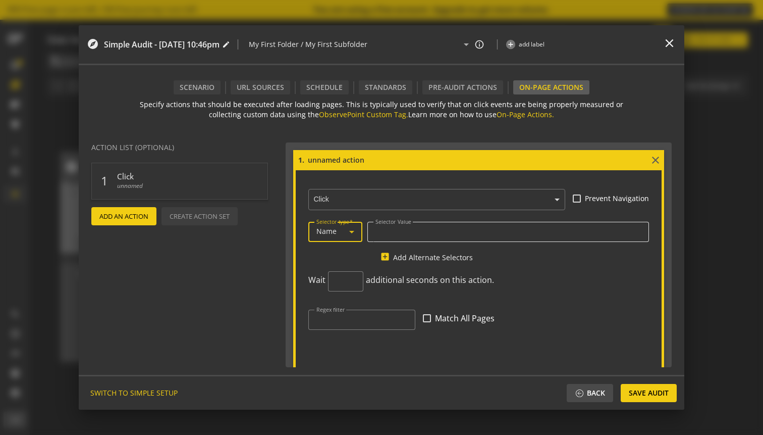
click at [405, 227] on div at bounding box center [508, 232] width 265 height 20
paste input "saveCookiesPlusPreferences"
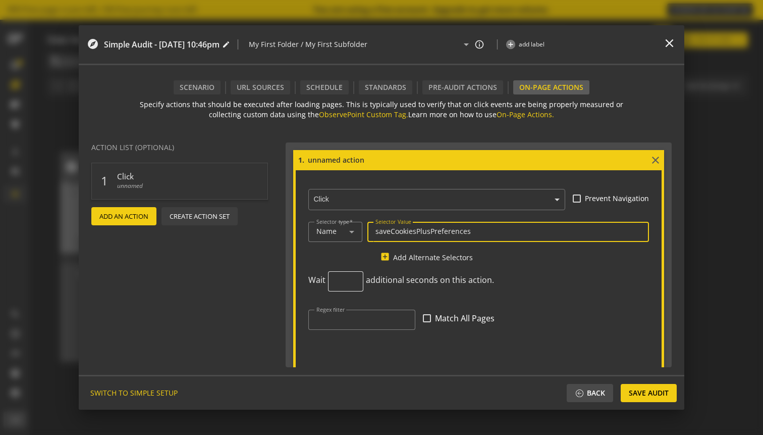
type input "saveCookiesPlusPreferences"
click at [348, 284] on input "0" at bounding box center [345, 282] width 19 height 10
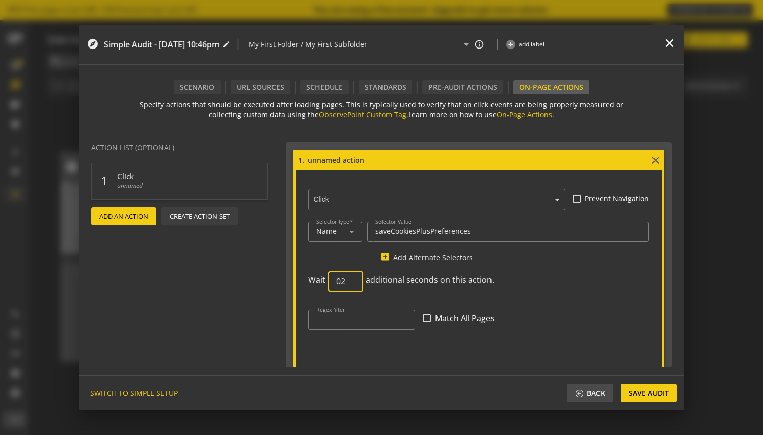
type input "0"
type input "1"
click at [609, 305] on div "Regex filter Match All Pages" at bounding box center [478, 320] width 341 height 38
click at [639, 394] on span "Save Audit" at bounding box center [649, 393] width 40 height 18
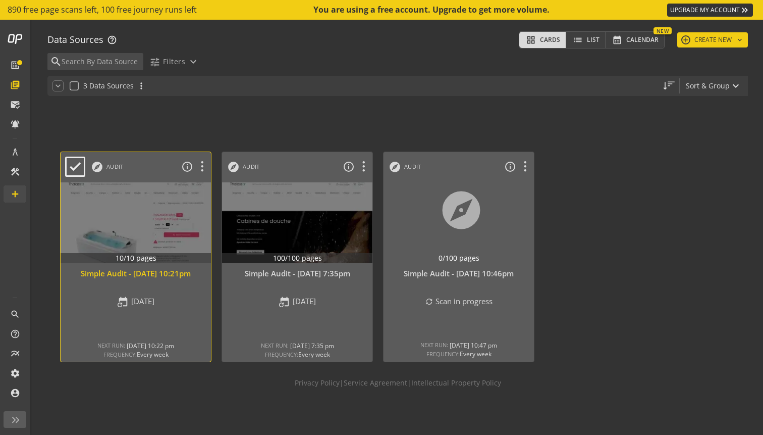
click at [154, 214] on div at bounding box center [136, 222] width 158 height 85
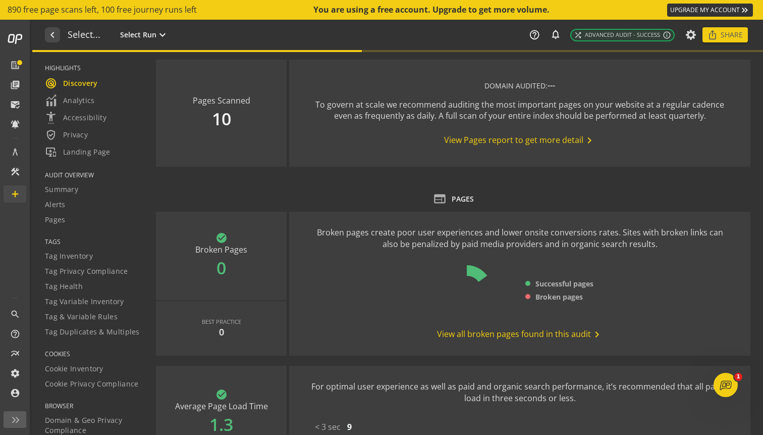
type textarea "Notes can include: -a description of what this audit is validating -changes in …"
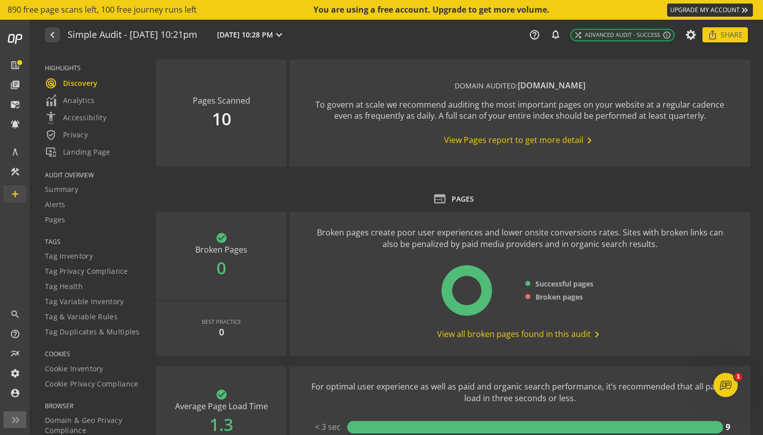
click at [66, 41] on div "navigate_before Simple Audit - [DATE] 10:21pm [DATE] 10:28 PM expand_more" at bounding box center [189, 34] width 288 height 15
click at [56, 39] on mat-icon "navigate_before" at bounding box center [51, 35] width 11 height 12
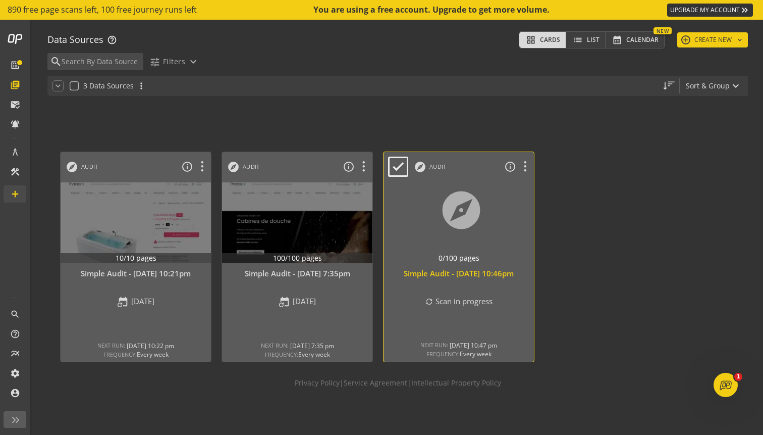
click at [399, 231] on div at bounding box center [459, 222] width 158 height 85
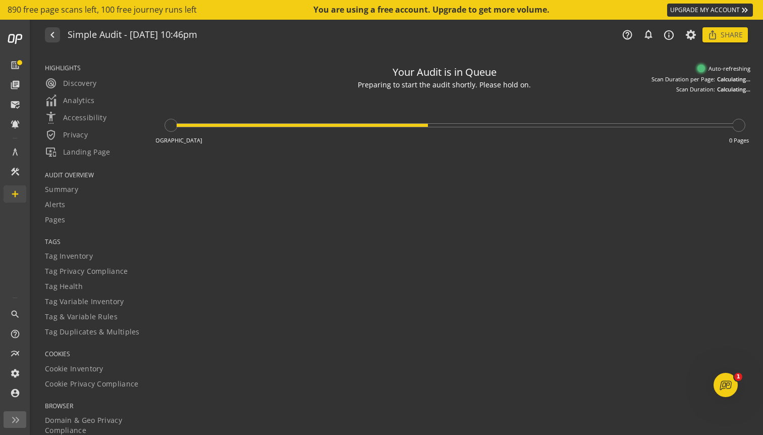
type textarea "Notes can include: -a description of what this audit is validating -changes in …"
click at [57, 35] on button "navigate_before" at bounding box center [52, 34] width 15 height 15
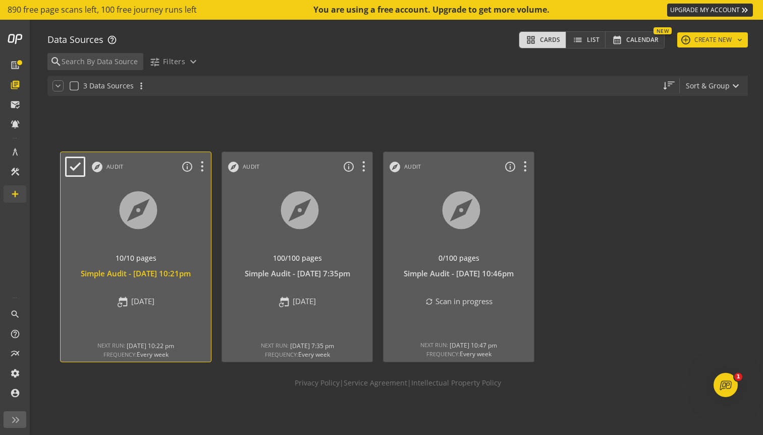
click at [136, 218] on div at bounding box center [136, 222] width 158 height 85
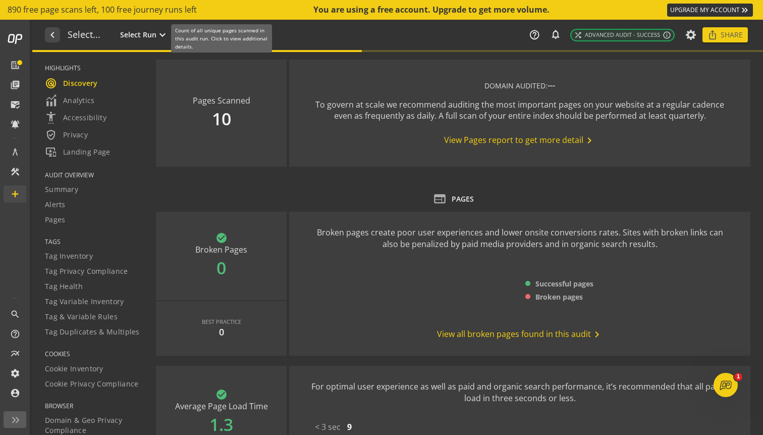
type textarea "Notes can include: -a description of what this audit is validating -changes in …"
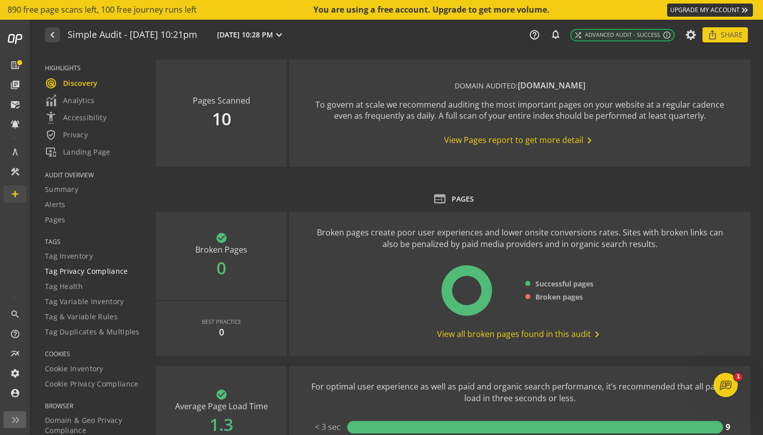
scroll to position [136, 0]
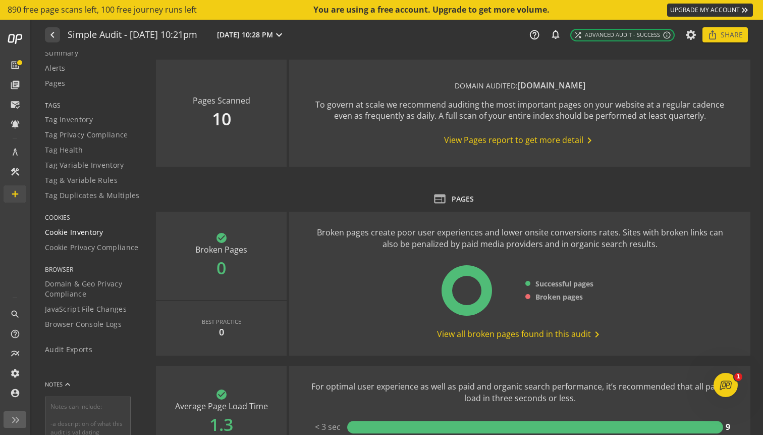
click at [91, 226] on link "Cookie Inventory" at bounding box center [94, 232] width 98 height 15
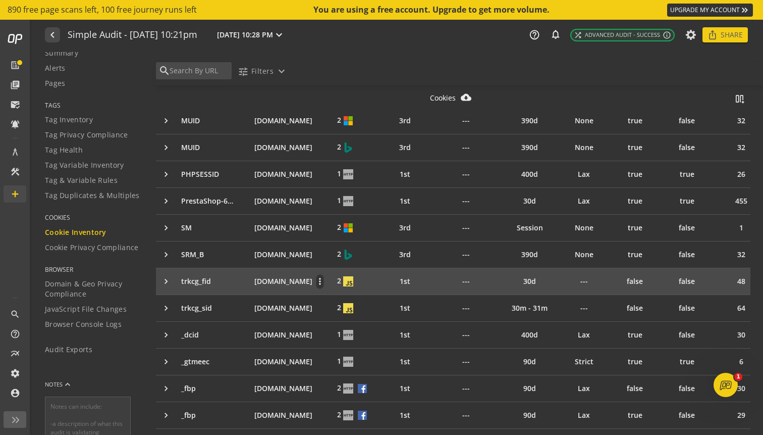
scroll to position [498, 0]
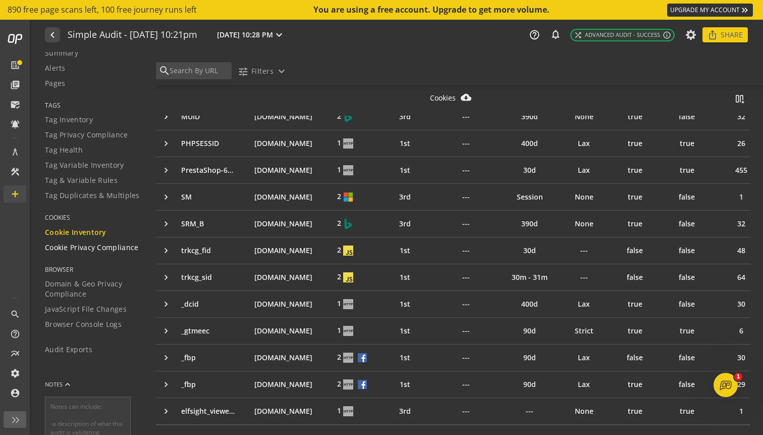
click at [81, 251] on span "Cookie Privacy Compliance" at bounding box center [92, 247] width 94 height 10
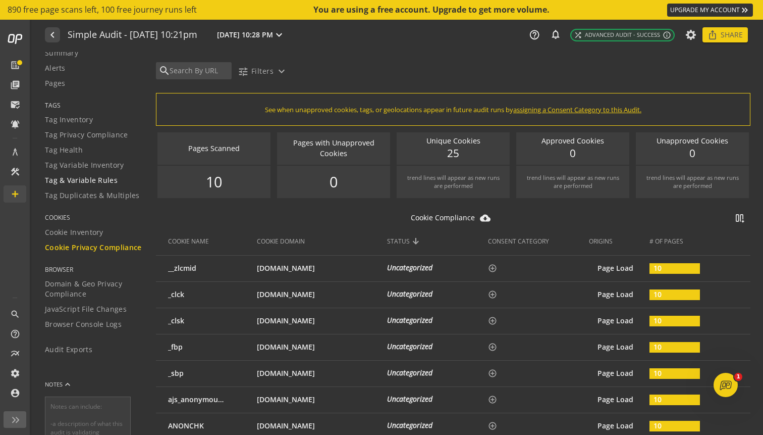
click at [69, 183] on span "Tag & Variable Rules" at bounding box center [81, 180] width 73 height 10
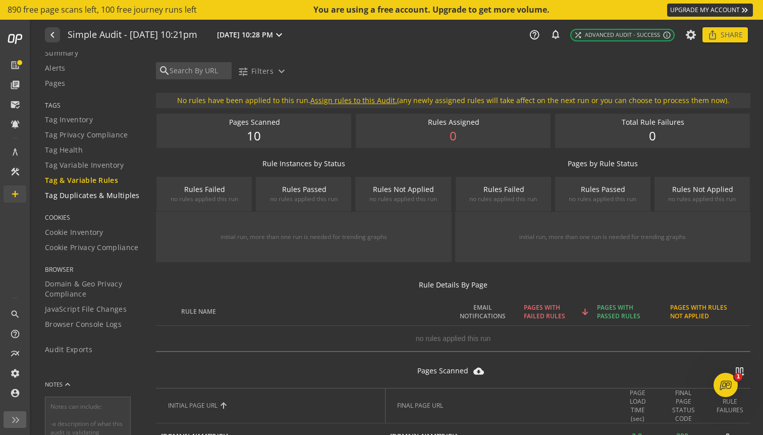
click at [80, 197] on span "Tag Duplicates & Multiples" at bounding box center [92, 195] width 95 height 10
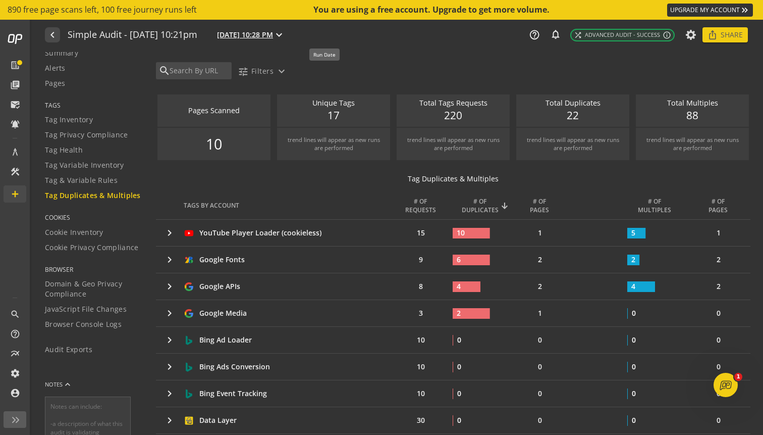
click at [273, 32] on span "[DATE] 10:28 PM" at bounding box center [245, 35] width 56 height 10
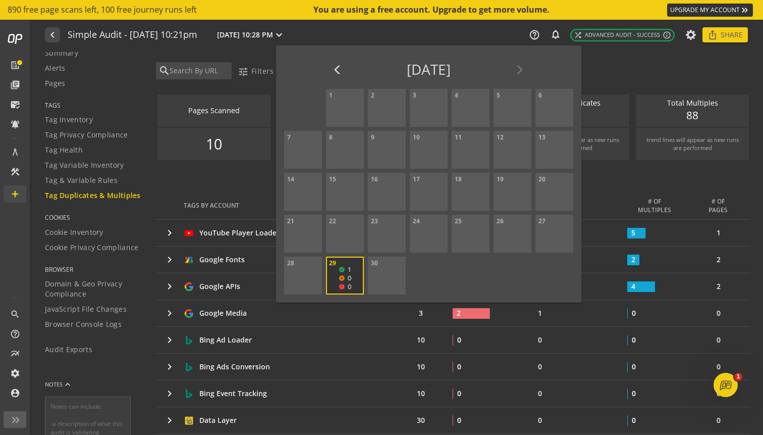
click at [213, 100] on div at bounding box center [381, 217] width 763 height 435
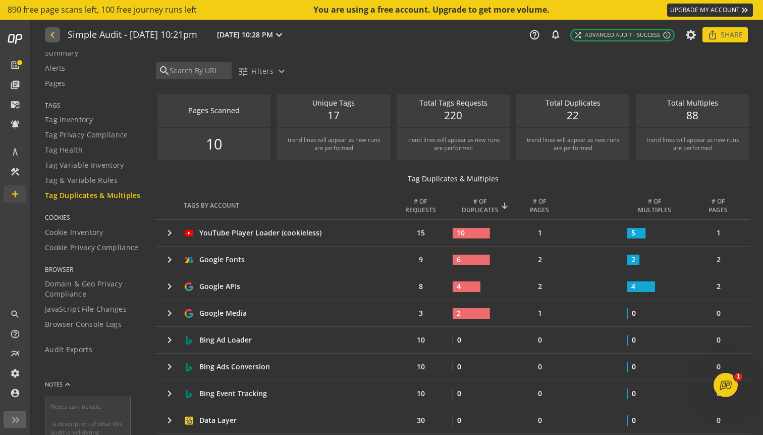
click at [58, 35] on button "navigate_before" at bounding box center [52, 34] width 15 height 15
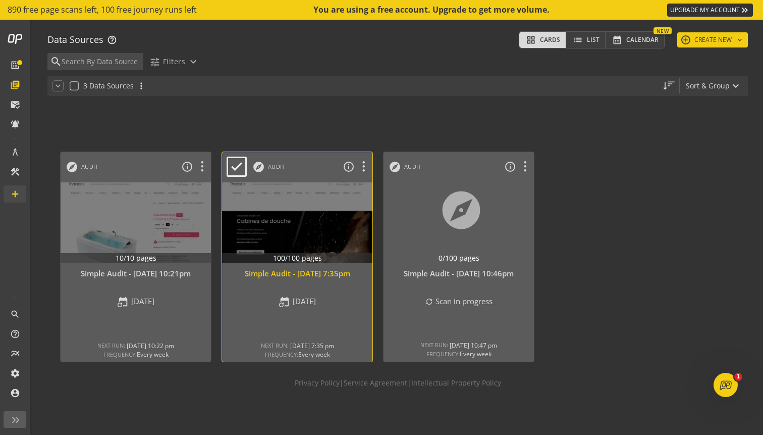
click at [251, 185] on div at bounding box center [298, 222] width 158 height 85
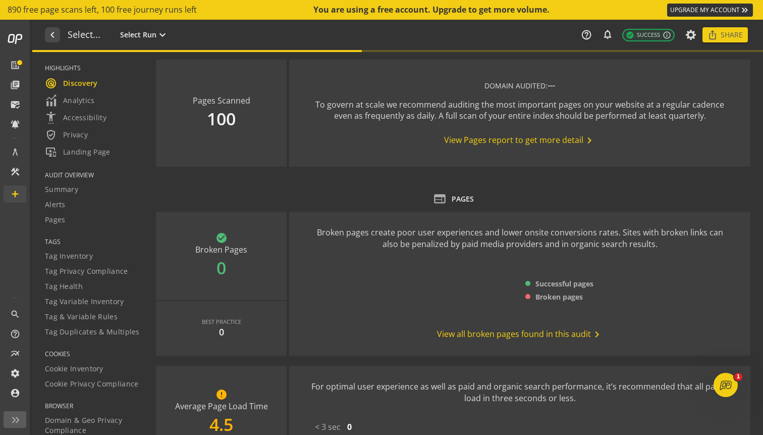
type textarea "Notes can include: -a description of what this audit is validating -changes in …"
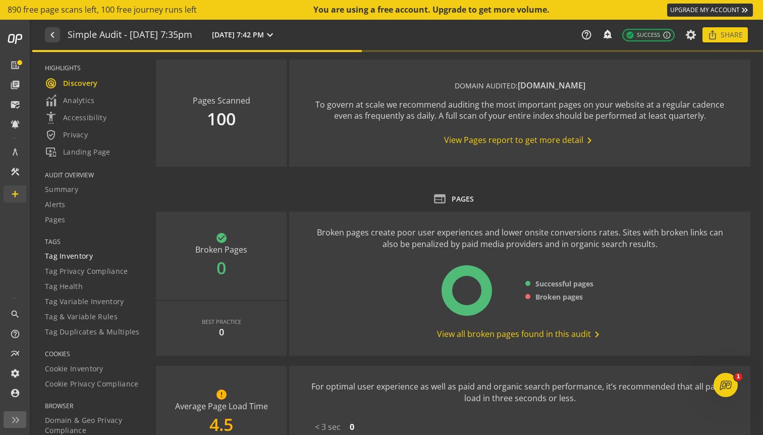
click at [103, 251] on div "Tag Inventory" at bounding box center [94, 256] width 98 height 10
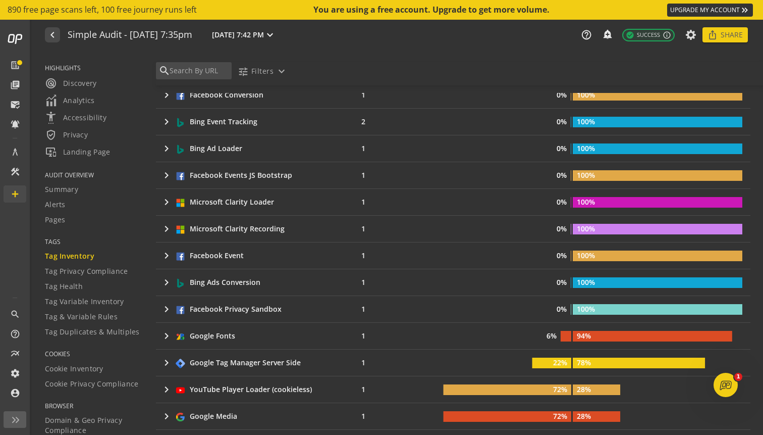
scroll to position [294, 0]
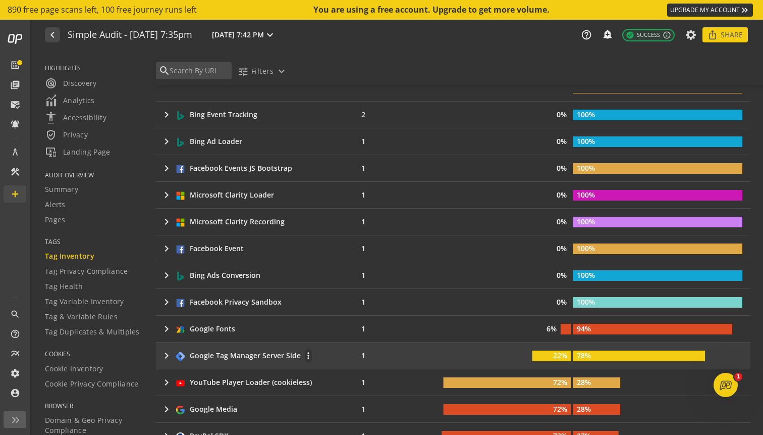
click at [269, 352] on div "Google Tag Manager Server Side" at bounding box center [245, 355] width 111 height 10
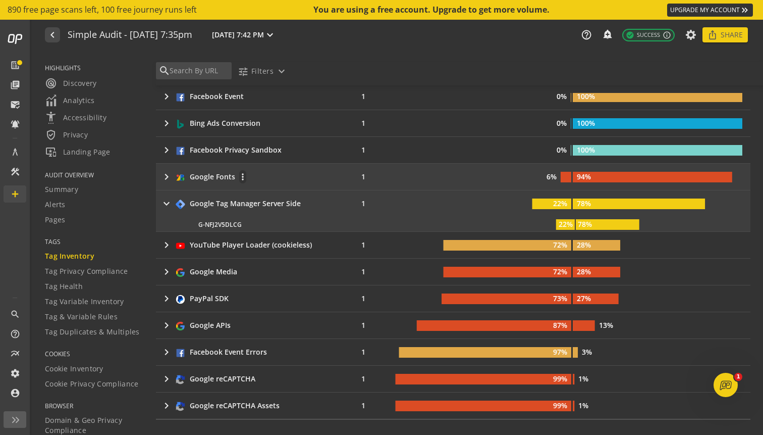
scroll to position [447, 0]
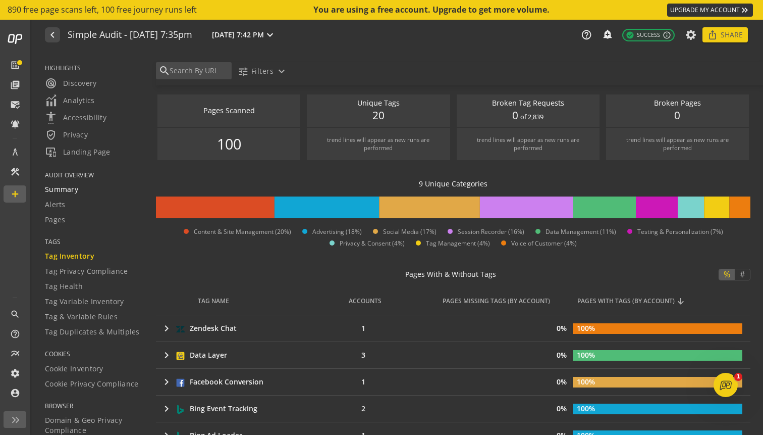
scroll to position [447, 0]
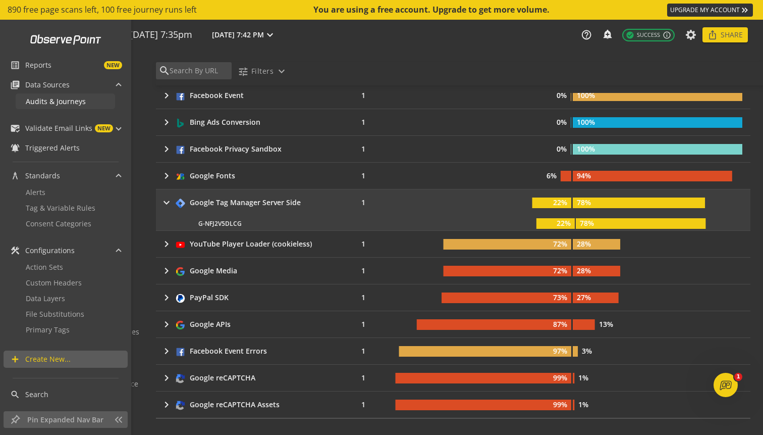
click at [52, 97] on span "Audits & Journeys" at bounding box center [56, 101] width 60 height 10
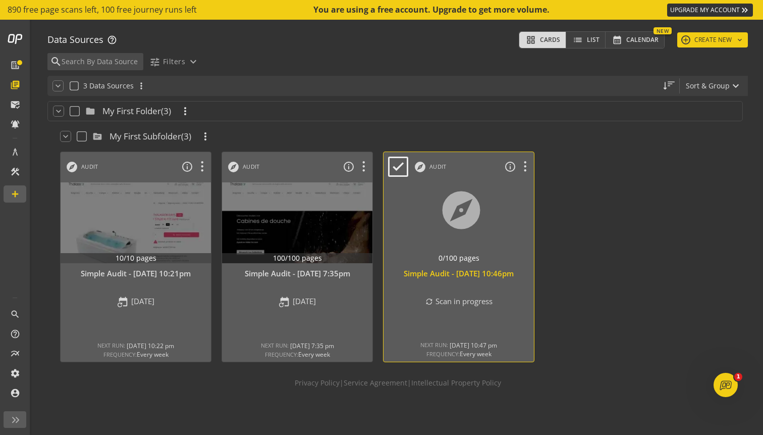
click at [494, 248] on div at bounding box center [459, 222] width 158 height 85
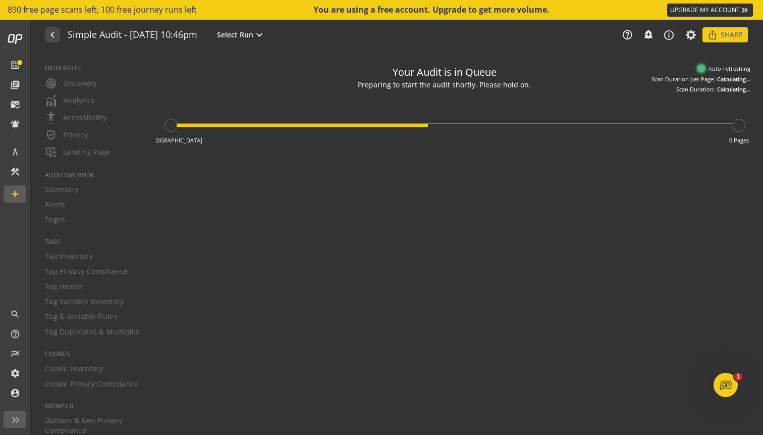
type textarea "Notes can include: -a description of what this audit is validating -changes in …"
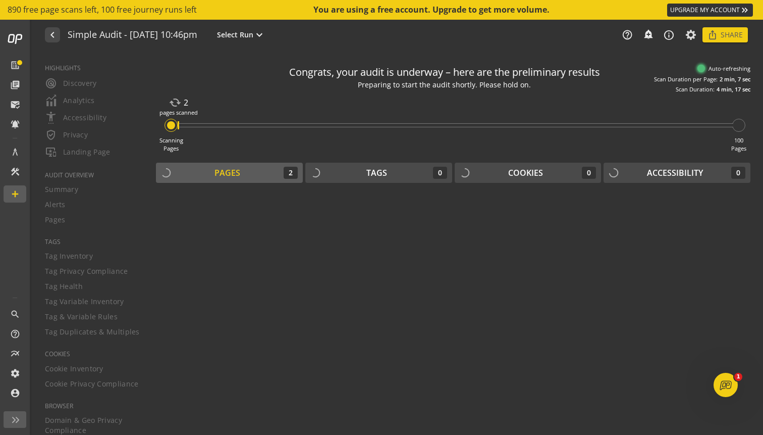
click at [686, 42] on div "help_outline notifications_none add_alert info_outline ios_share Share" at bounding box center [680, 34] width 136 height 15
click at [688, 38] on icon at bounding box center [691, 34] width 13 height 7
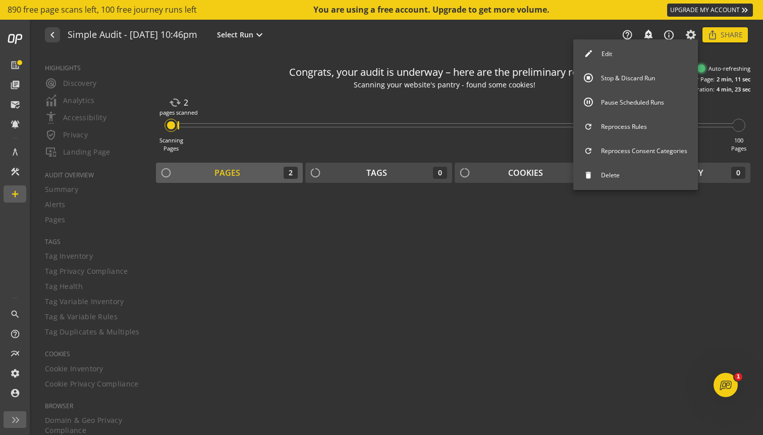
click at [665, 55] on button "Edit" at bounding box center [635, 53] width 125 height 21
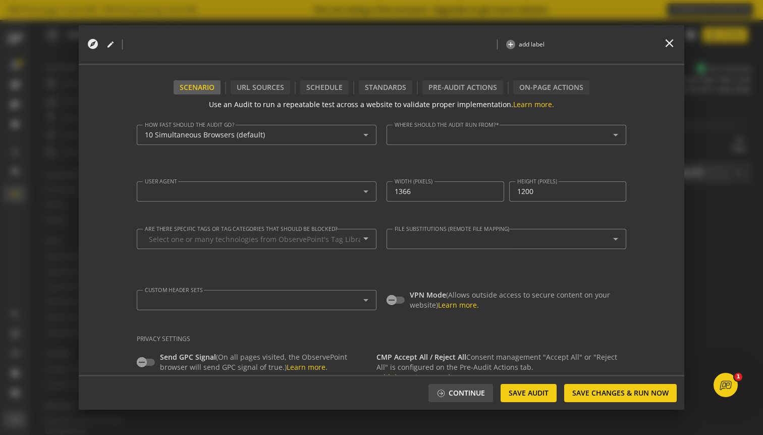
type textarea "[PERSON_NAME][EMAIL_ADDRESS][DOMAIN_NAME]"
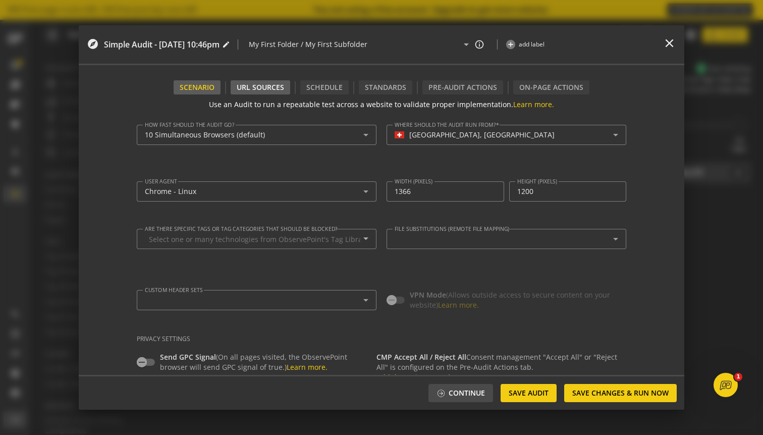
click at [268, 85] on div "URL Sources" at bounding box center [261, 87] width 60 height 14
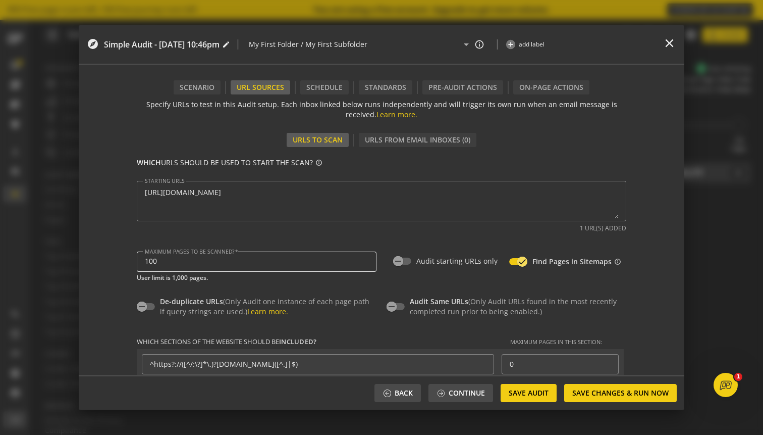
click at [235, 259] on input "100" at bounding box center [257, 261] width 224 height 9
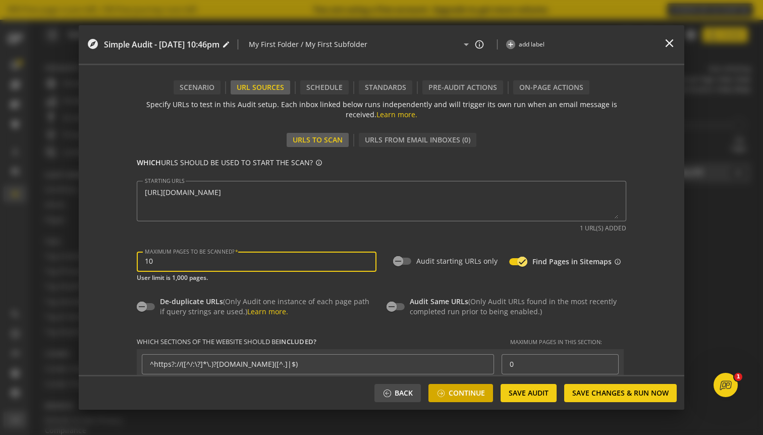
type input "10"
click at [444, 391] on span at bounding box center [441, 393] width 9 height 9
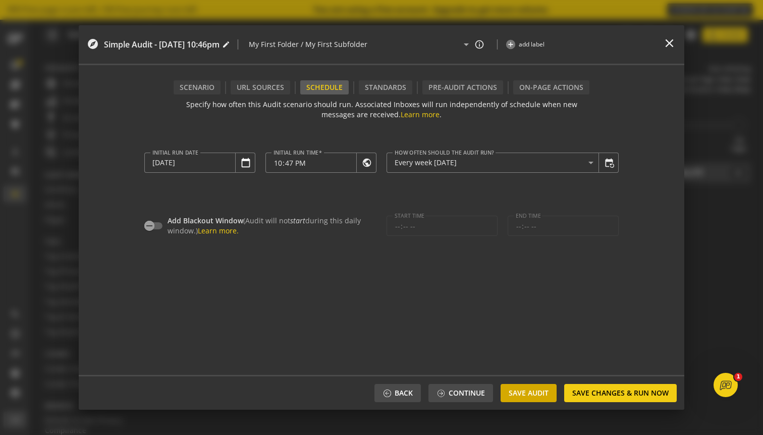
click at [531, 391] on span "Save Audit" at bounding box center [529, 393] width 40 height 18
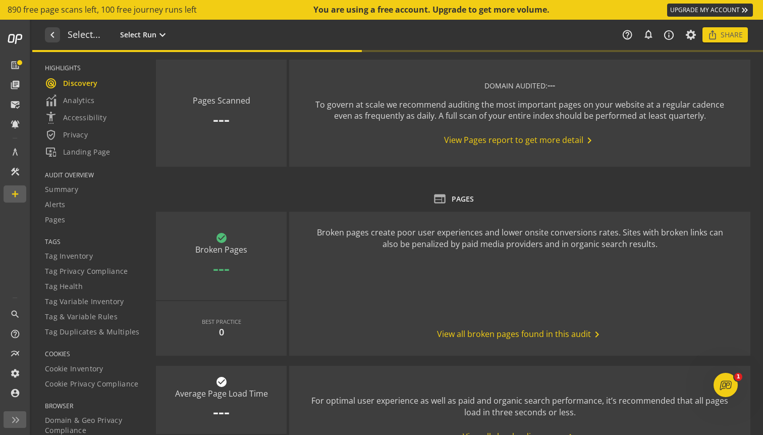
type textarea "Notes can include: -a description of what this audit is validating -changes in …"
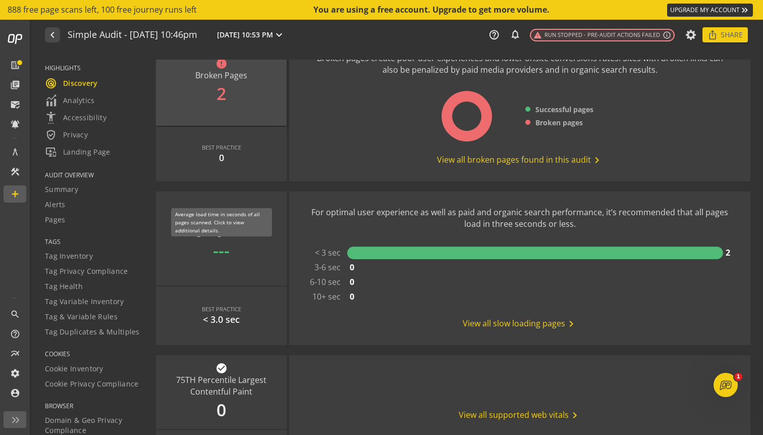
scroll to position [171, 0]
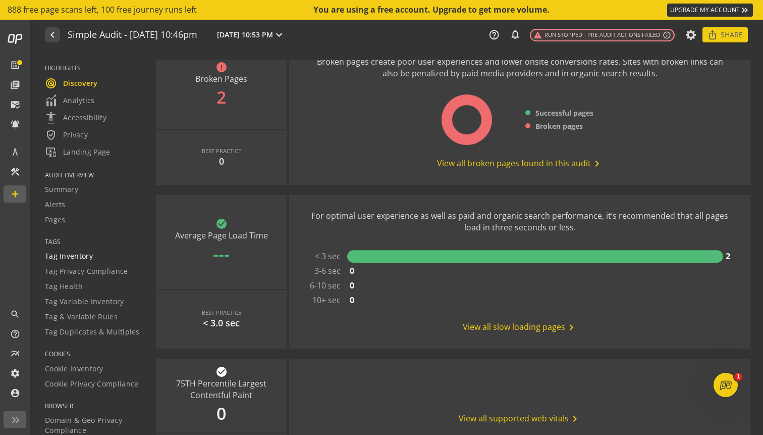
click at [68, 252] on span "Tag Inventory" at bounding box center [69, 256] width 48 height 10
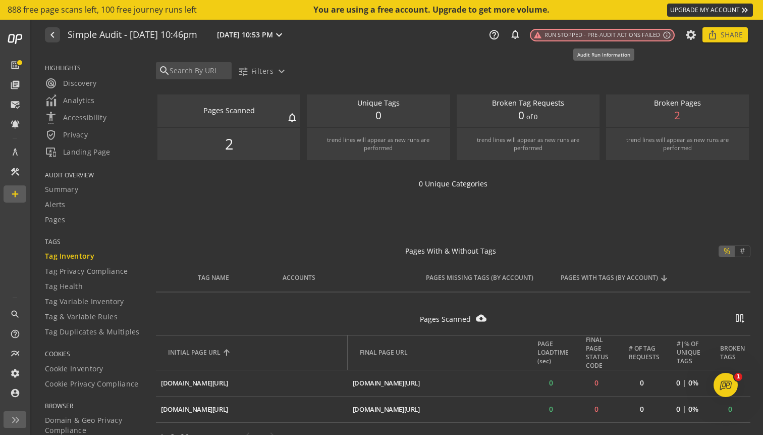
click at [587, 36] on span "warning Run Stopped - Pre-audit actions failed" at bounding box center [597, 35] width 127 height 9
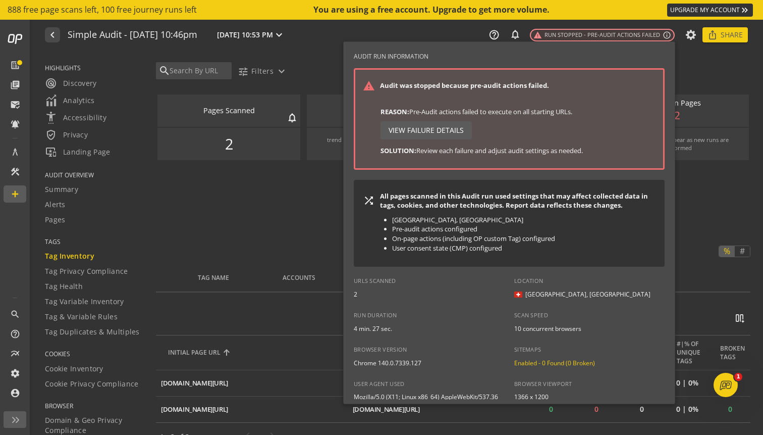
click at [693, 37] on div at bounding box center [381, 217] width 763 height 435
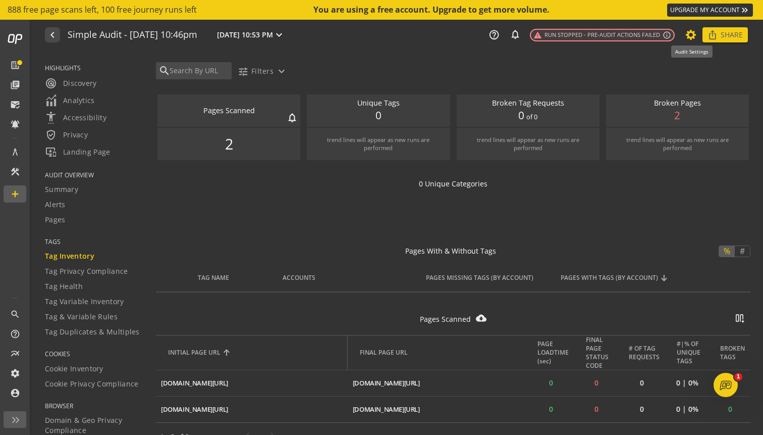
click at [691, 34] on icon at bounding box center [691, 34] width 13 height 7
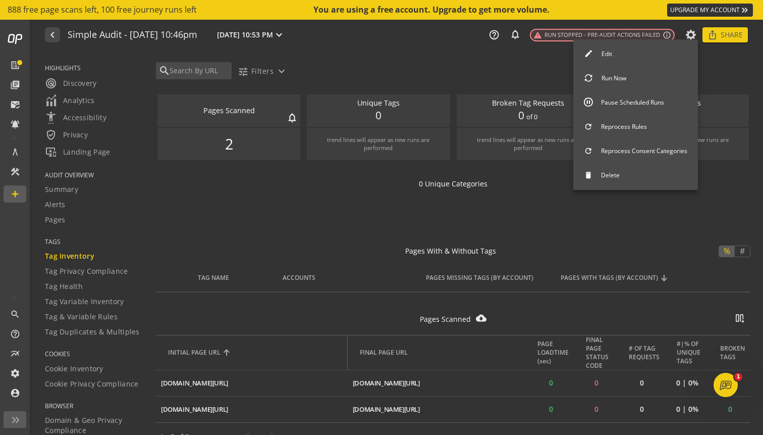
click at [628, 74] on button "Run Now" at bounding box center [635, 78] width 125 height 21
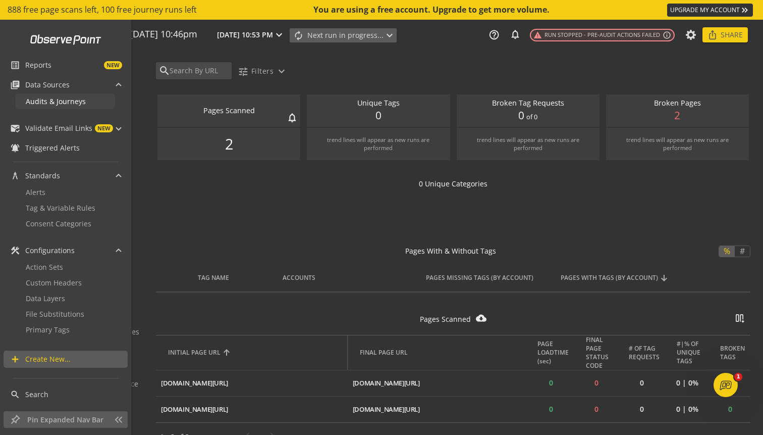
click at [35, 99] on span "Audits & Journeys" at bounding box center [56, 101] width 60 height 10
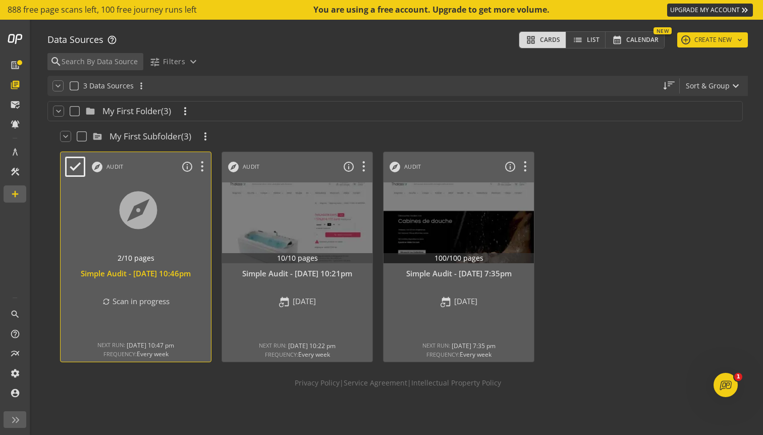
click at [189, 211] on div at bounding box center [136, 222] width 158 height 85
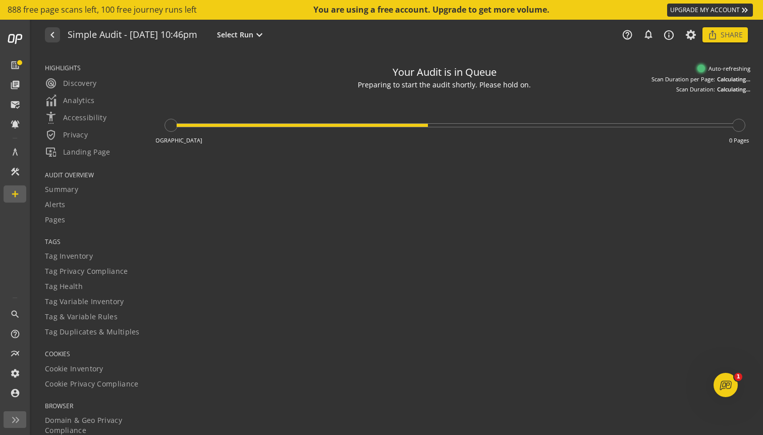
type textarea "Notes can include: -a description of what this audit is validating -changes in …"
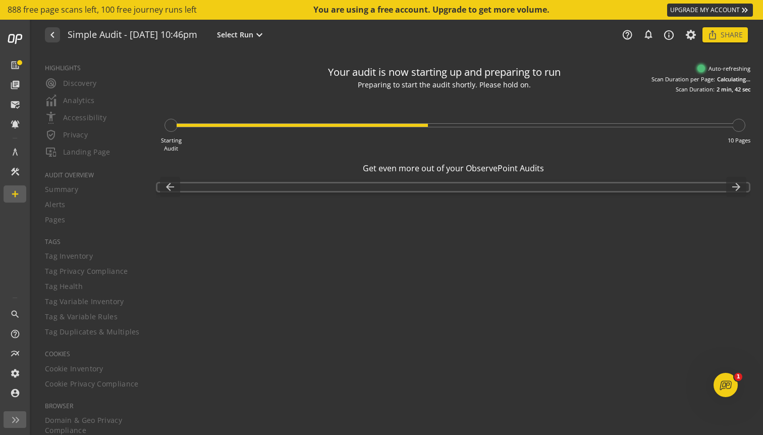
click at [83, 258] on div "HIGHLIGHTS radar Discovery Analytics settings_accessibility Accessibility verif…" at bounding box center [87, 243] width 111 height 383
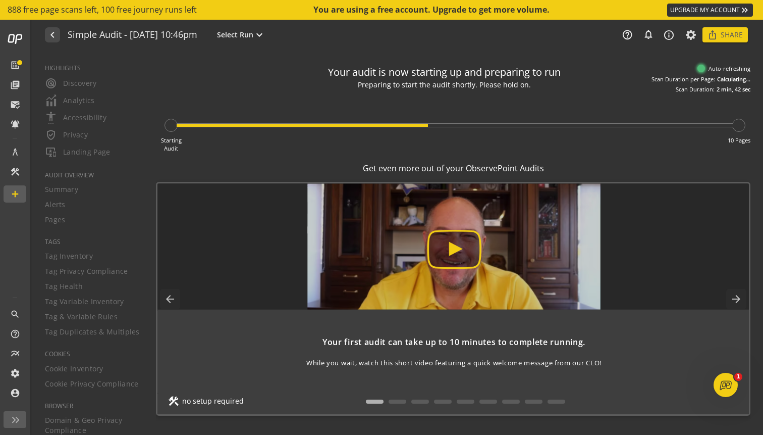
click at [77, 259] on div "HIGHLIGHTS radar Discovery Analytics settings_accessibility Accessibility verif…" at bounding box center [87, 243] width 111 height 383
click at [79, 258] on span "Tag Inventory" at bounding box center [69, 256] width 48 height 10
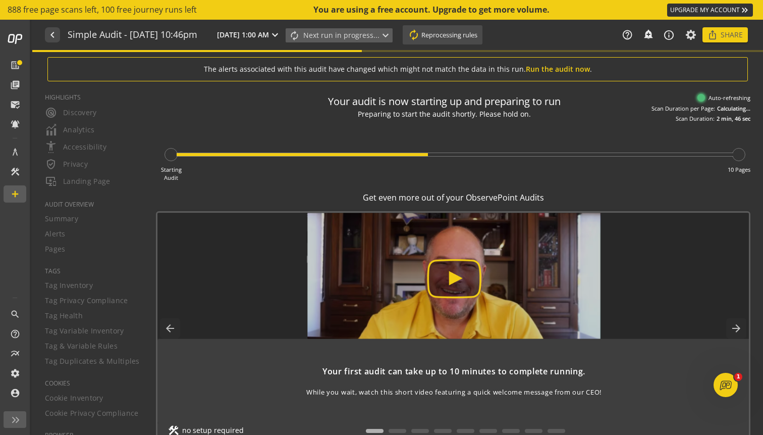
click at [82, 258] on div "HIGHLIGHTS radar Discovery Analytics settings_accessibility Accessibility verif…" at bounding box center [87, 257] width 111 height 353
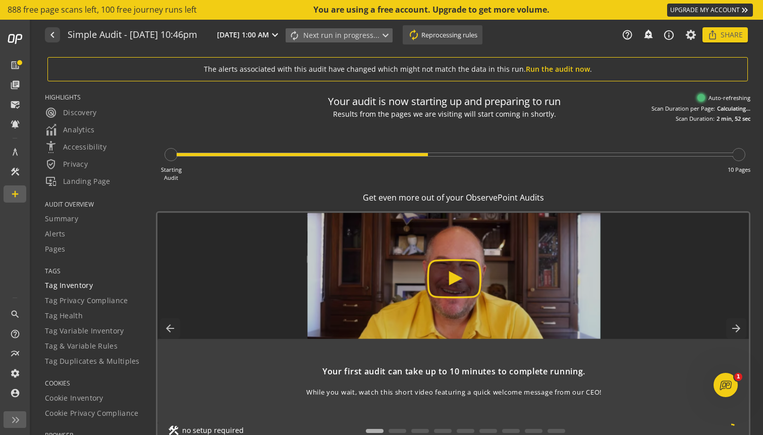
click at [71, 282] on span "Tag Inventory" at bounding box center [69, 285] width 48 height 10
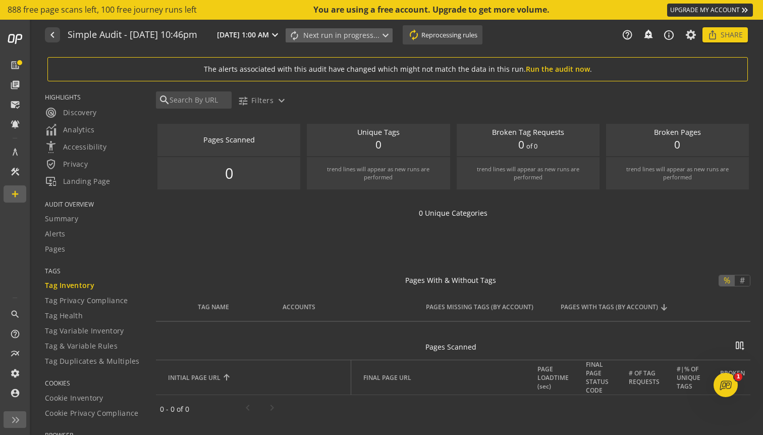
click at [56, 286] on span "Tag Inventory" at bounding box center [69, 285] width 49 height 10
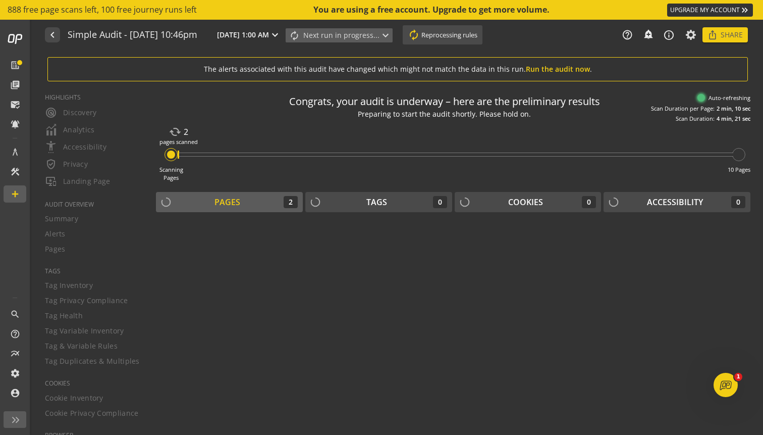
click at [233, 205] on div "Pages" at bounding box center [228, 202] width 26 height 12
click at [184, 135] on div "cached 2" at bounding box center [178, 132] width 19 height 12
drag, startPoint x: 184, startPoint y: 133, endPoint x: 203, endPoint y: 133, distance: 19.2
click at [203, 133] on div "Scanning Pages cached 2 pages scanned 10 Pages" at bounding box center [453, 152] width 595 height 59
click at [392, 35] on span "Next run in progress... expand_more" at bounding box center [347, 35] width 88 height 13
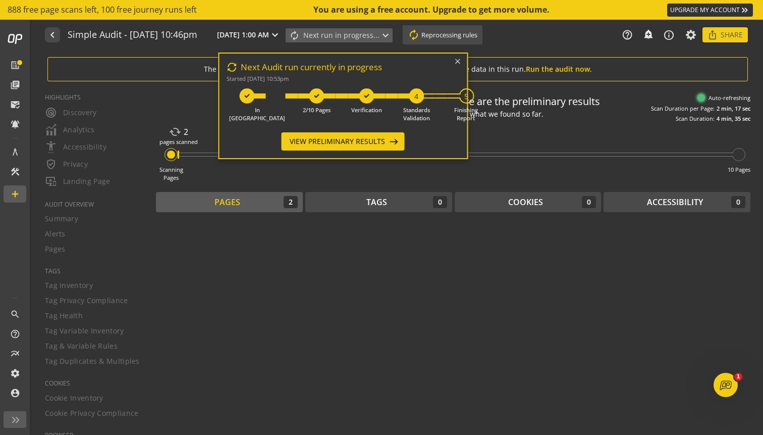
click at [392, 35] on span "Next run in progress... expand_more" at bounding box center [347, 35] width 88 height 13
click at [477, 32] on span "Reprocessing rules" at bounding box center [449, 34] width 56 height 9
click at [518, 43] on div "navigate_before Simple Audit - 29 September 2025 | 10:46pm Jan 1, 1970 | 1:00 A…" at bounding box center [281, 34] width 473 height 19
click at [463, 60] on icon at bounding box center [457, 61] width 11 height 10
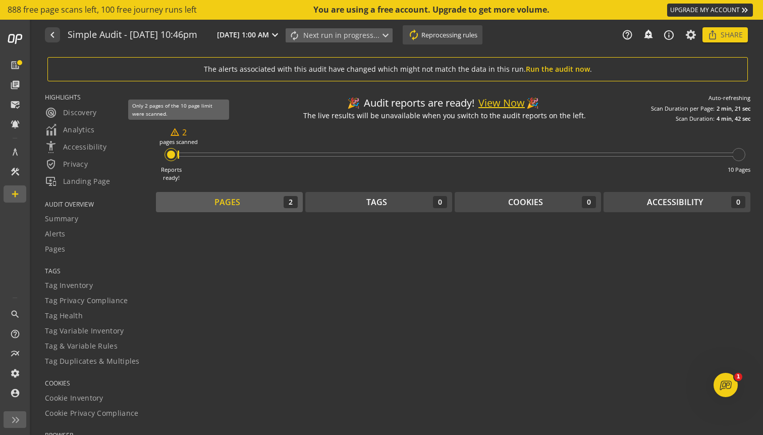
click at [178, 130] on mat-icon "warning_amber" at bounding box center [175, 132] width 10 height 10
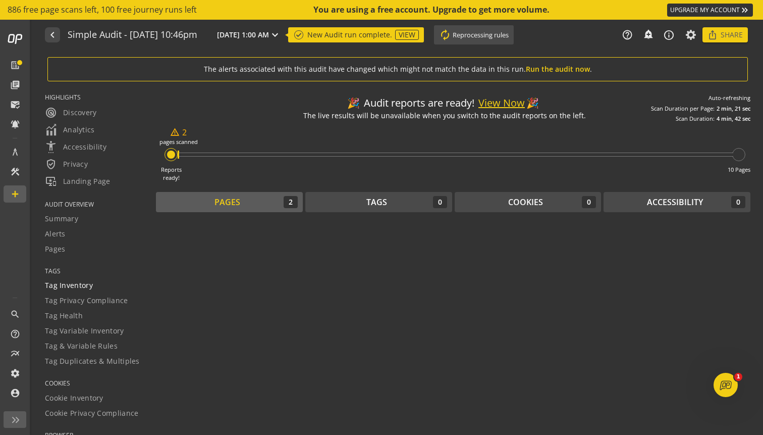
click at [73, 280] on span "Tag Inventory" at bounding box center [69, 285] width 48 height 10
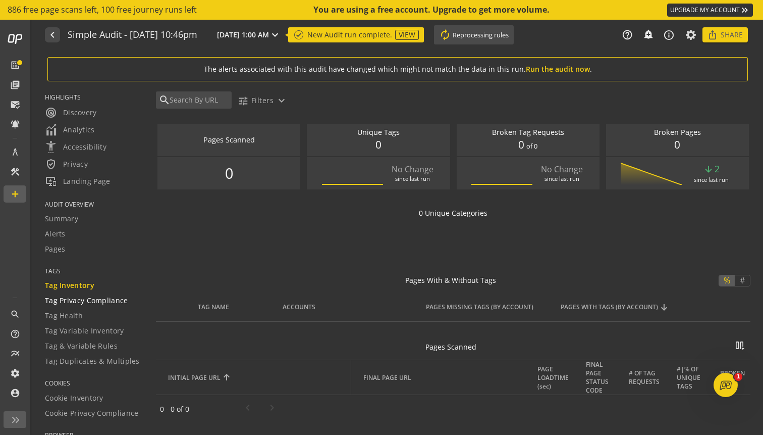
click at [96, 298] on span "Tag Privacy Compliance" at bounding box center [86, 300] width 83 height 10
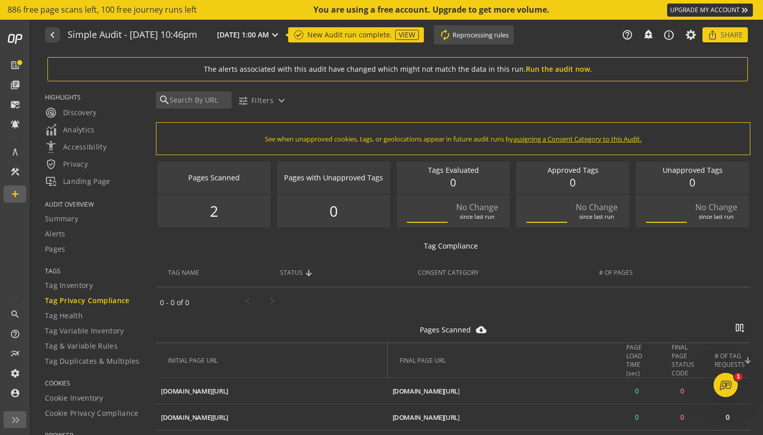
drag, startPoint x: 86, startPoint y: 320, endPoint x: 278, endPoint y: 223, distance: 214.7
click at [278, 223] on div "HIGHLIGHTS radar Discovery Analytics settings_accessibility Accessibility verif…" at bounding box center [397, 257] width 731 height 353
click at [238, 289] on div "0 - 0 of 0" at bounding box center [453, 302] width 595 height 28
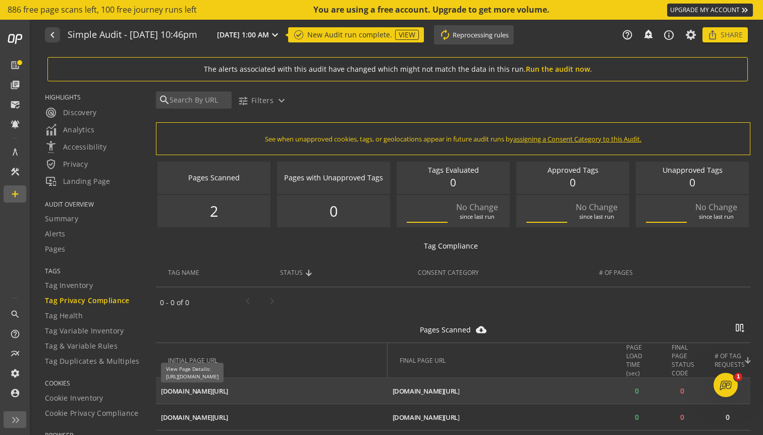
click at [228, 391] on div "www.thalassor.fr/baignoire-balneo/263-baignoire-balneo-angel-170x80-gauche-imas…" at bounding box center [194, 391] width 67 height 10
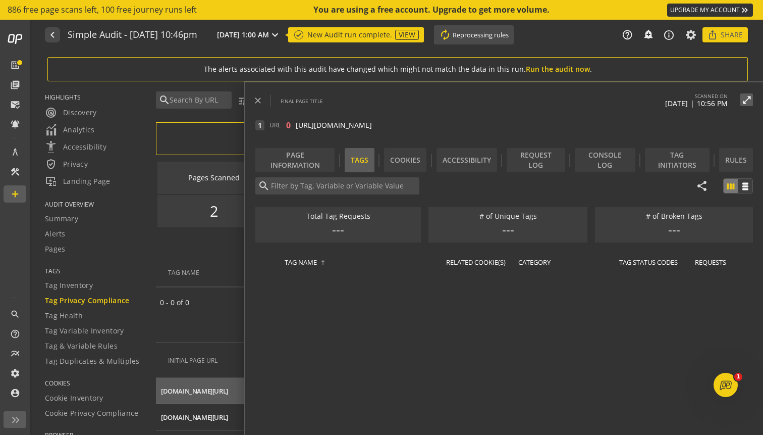
click at [216, 255] on div "Tag Compliance" at bounding box center [453, 245] width 595 height 25
